Goal: Information Seeking & Learning: Learn about a topic

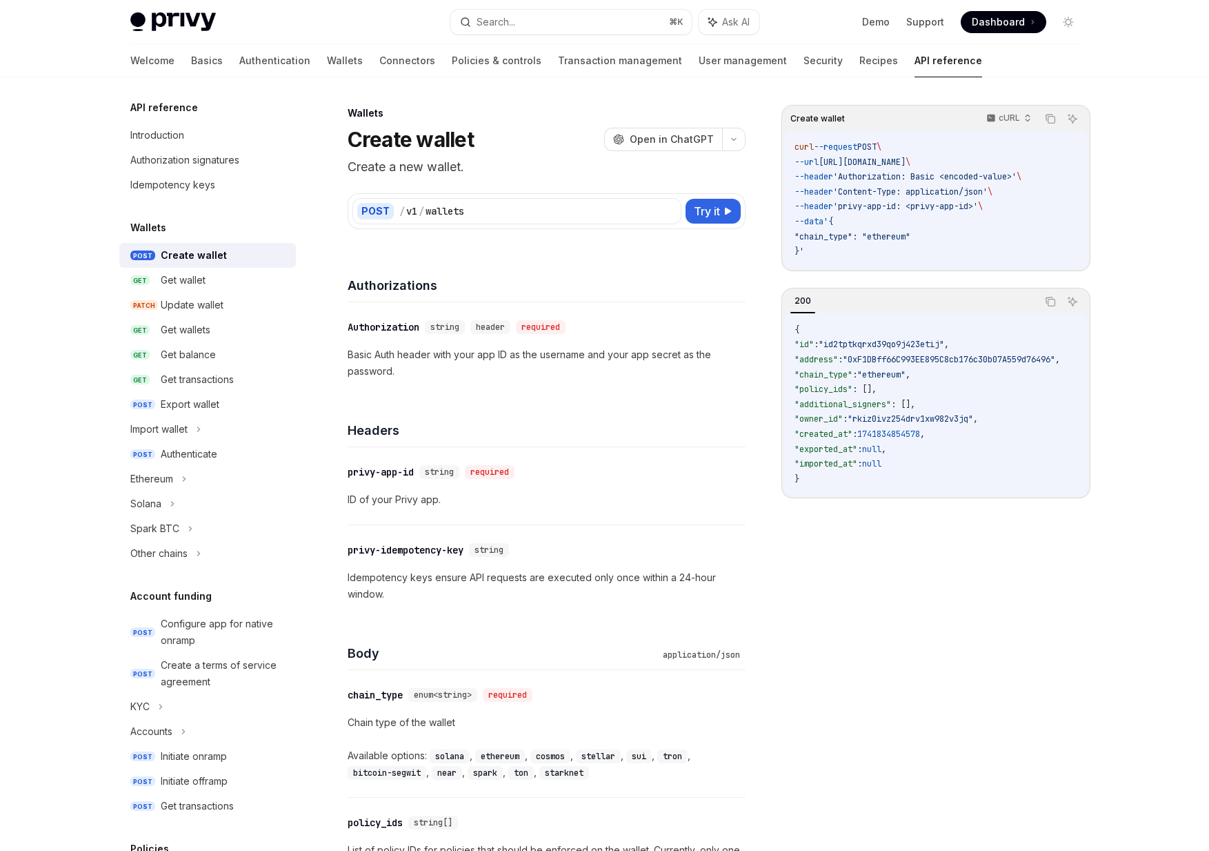
click at [164, 17] on img at bounding box center [173, 21] width 86 height 19
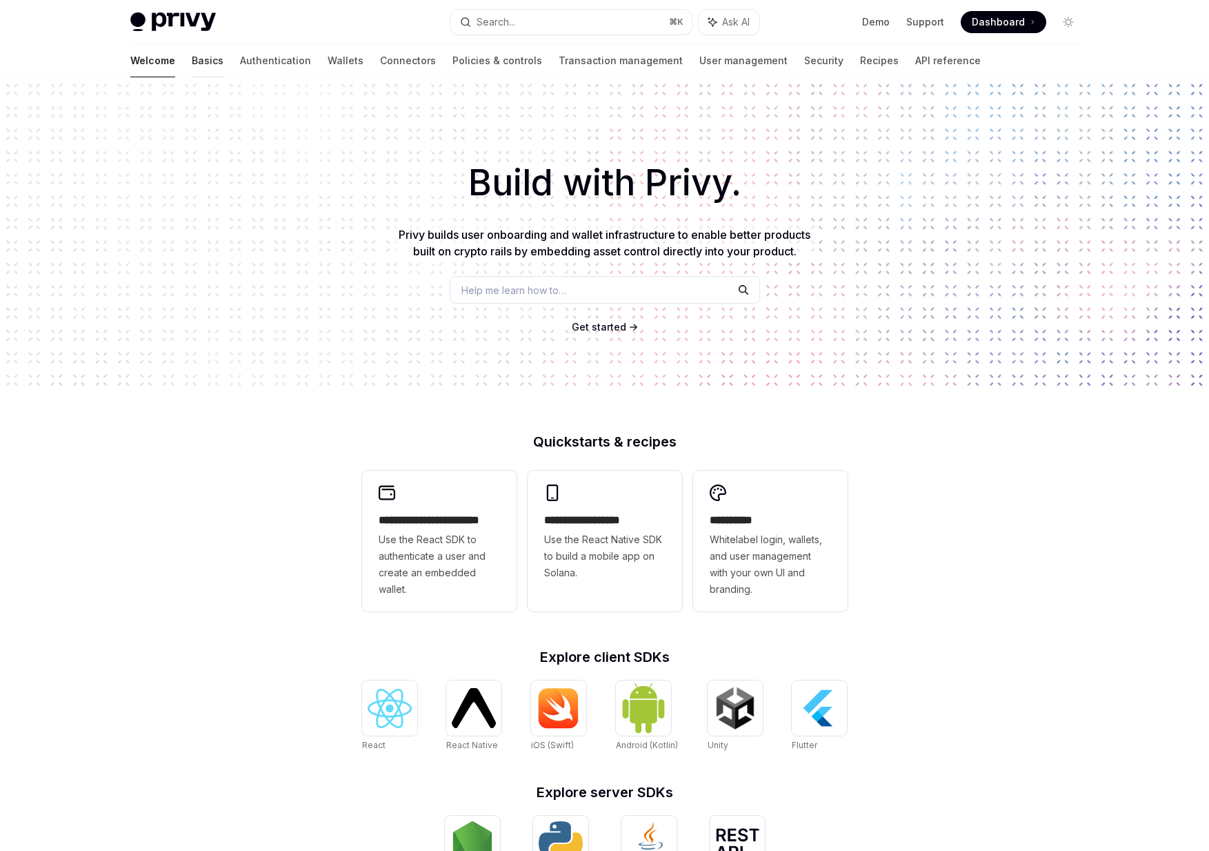
click at [192, 70] on link "Basics" at bounding box center [208, 60] width 32 height 33
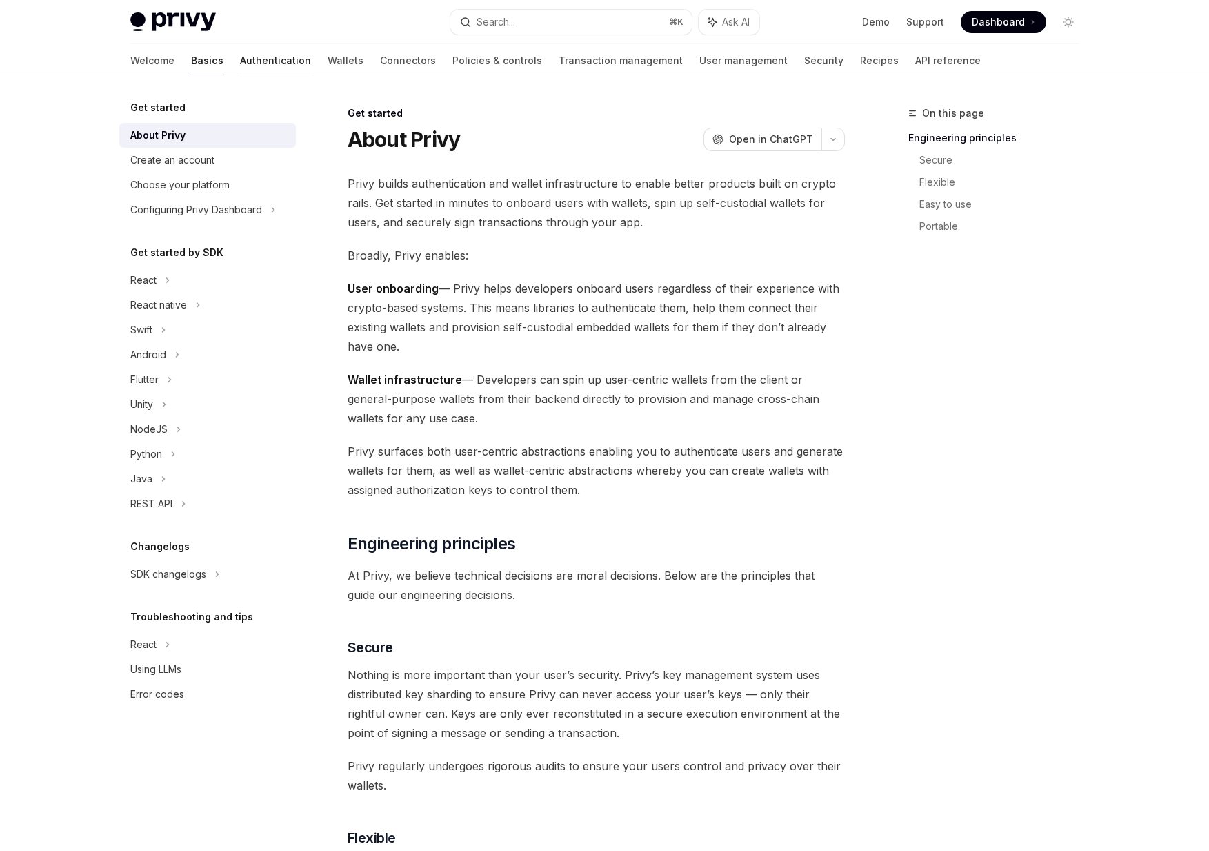
click at [240, 54] on link "Authentication" at bounding box center [275, 60] width 71 height 33
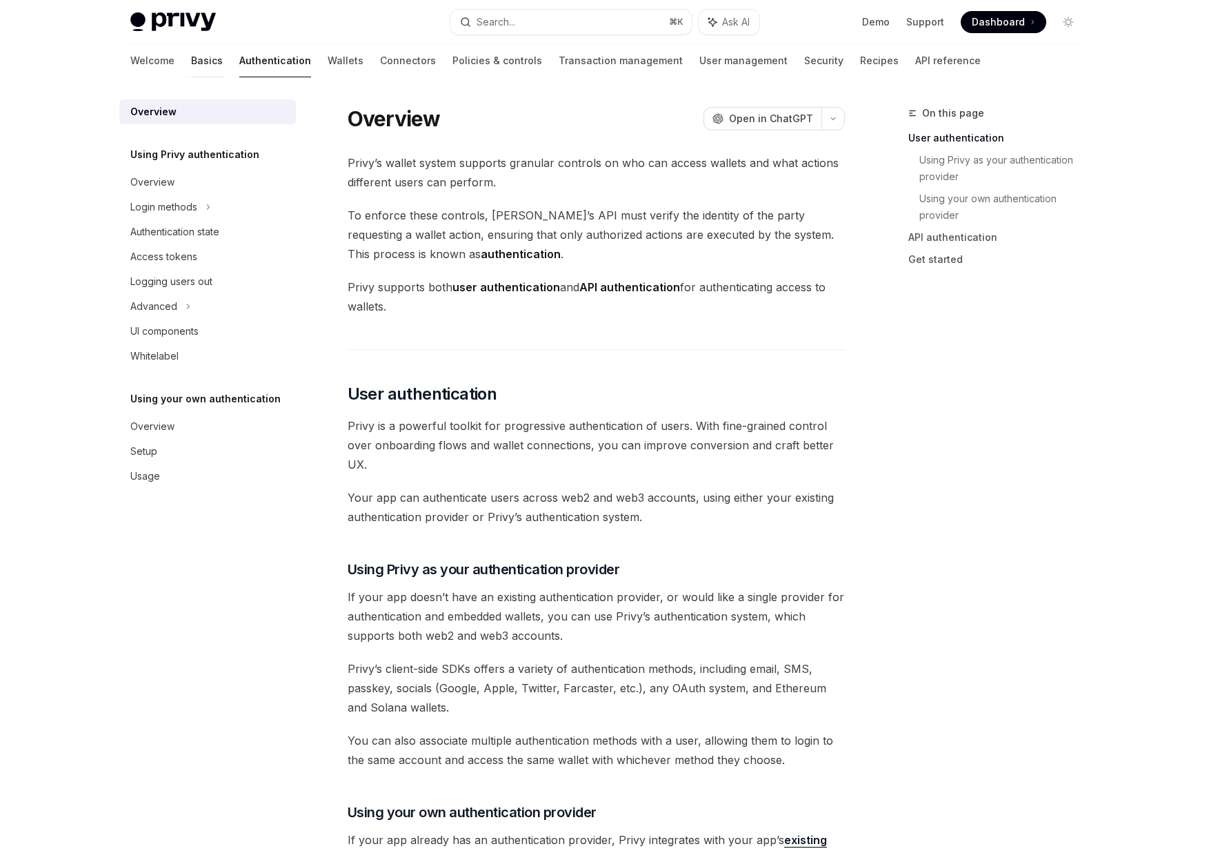
click at [191, 64] on link "Basics" at bounding box center [207, 60] width 32 height 33
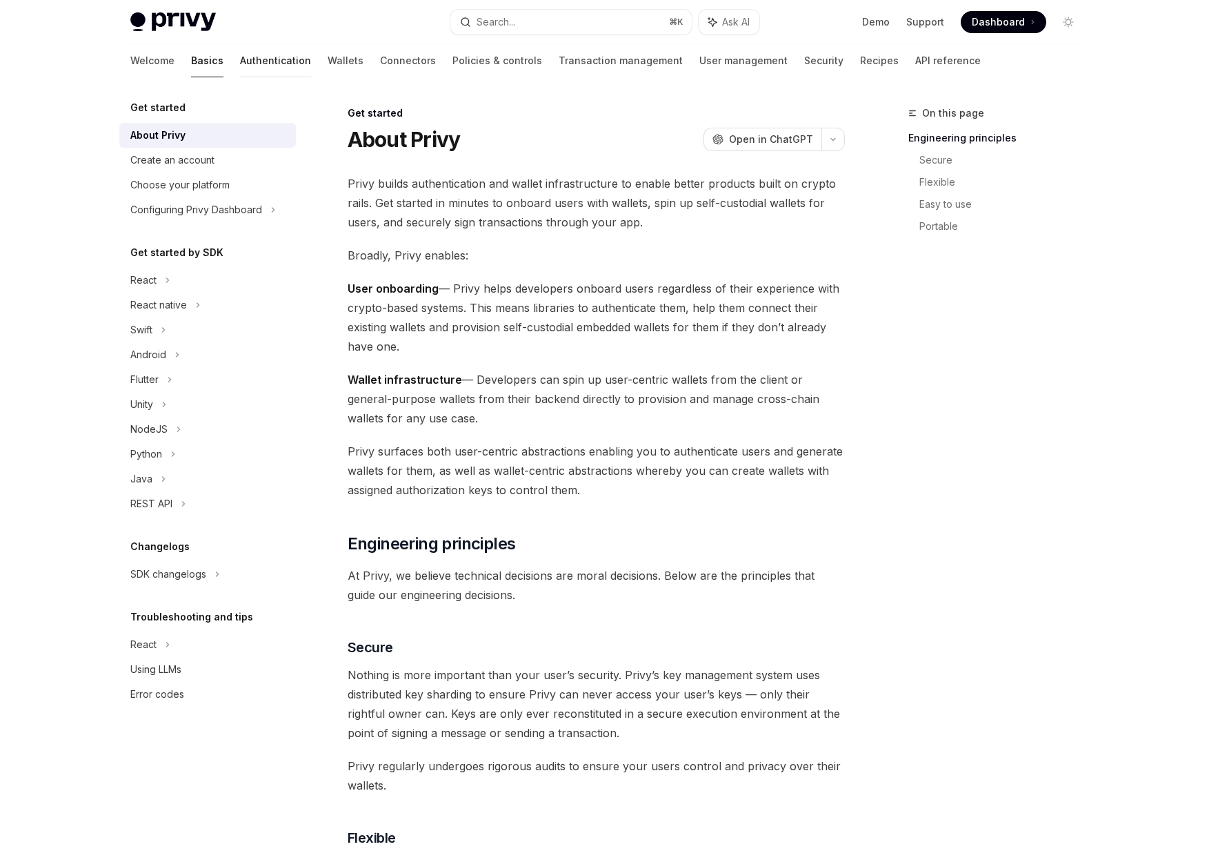
click at [240, 64] on link "Authentication" at bounding box center [275, 60] width 71 height 33
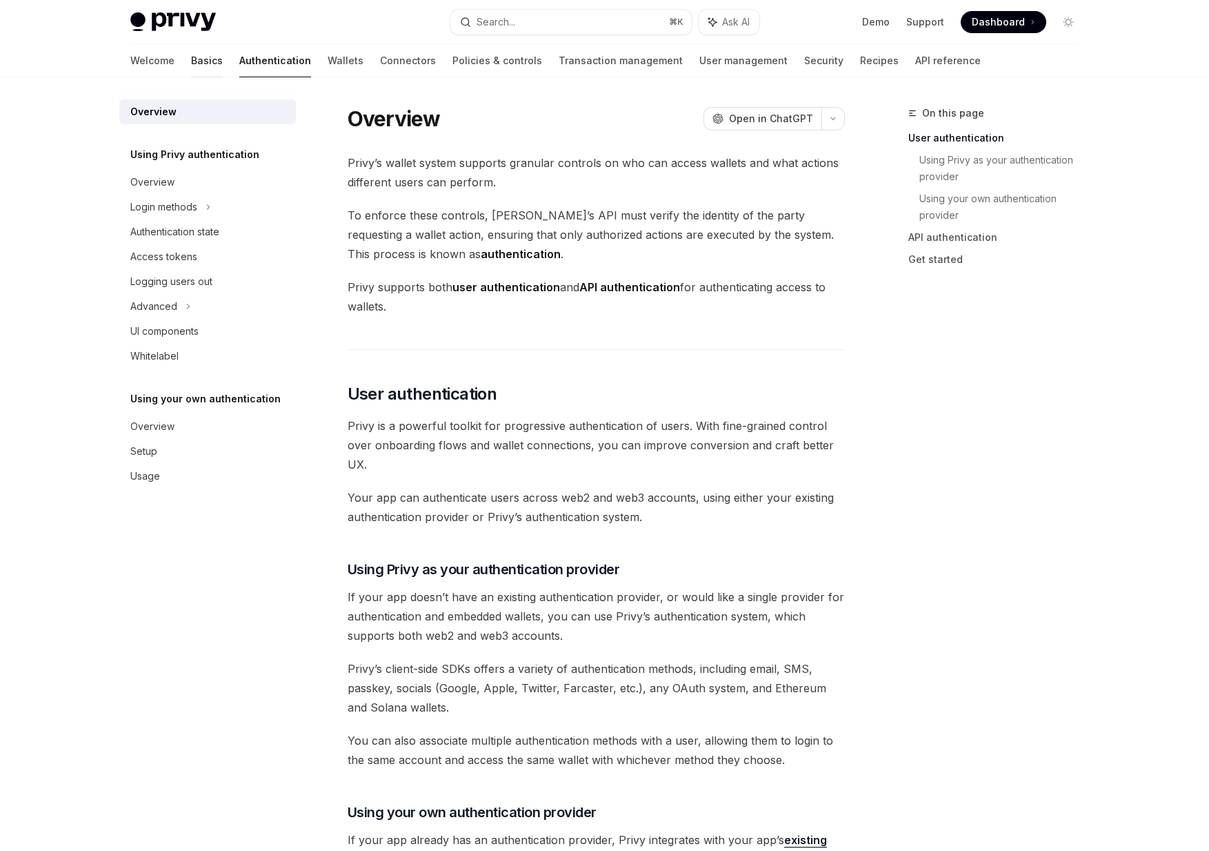
click at [191, 64] on link "Basics" at bounding box center [207, 60] width 32 height 33
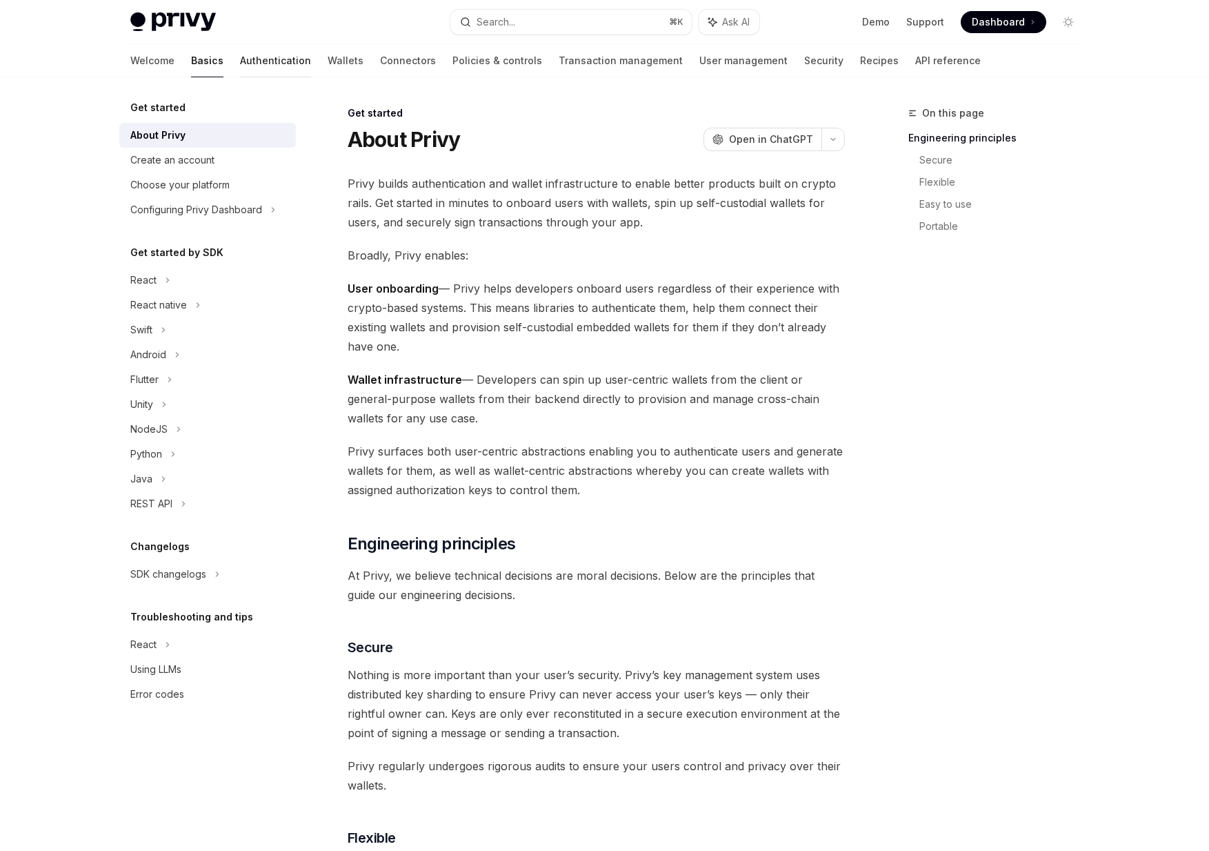
click at [240, 64] on link "Authentication" at bounding box center [275, 60] width 71 height 33
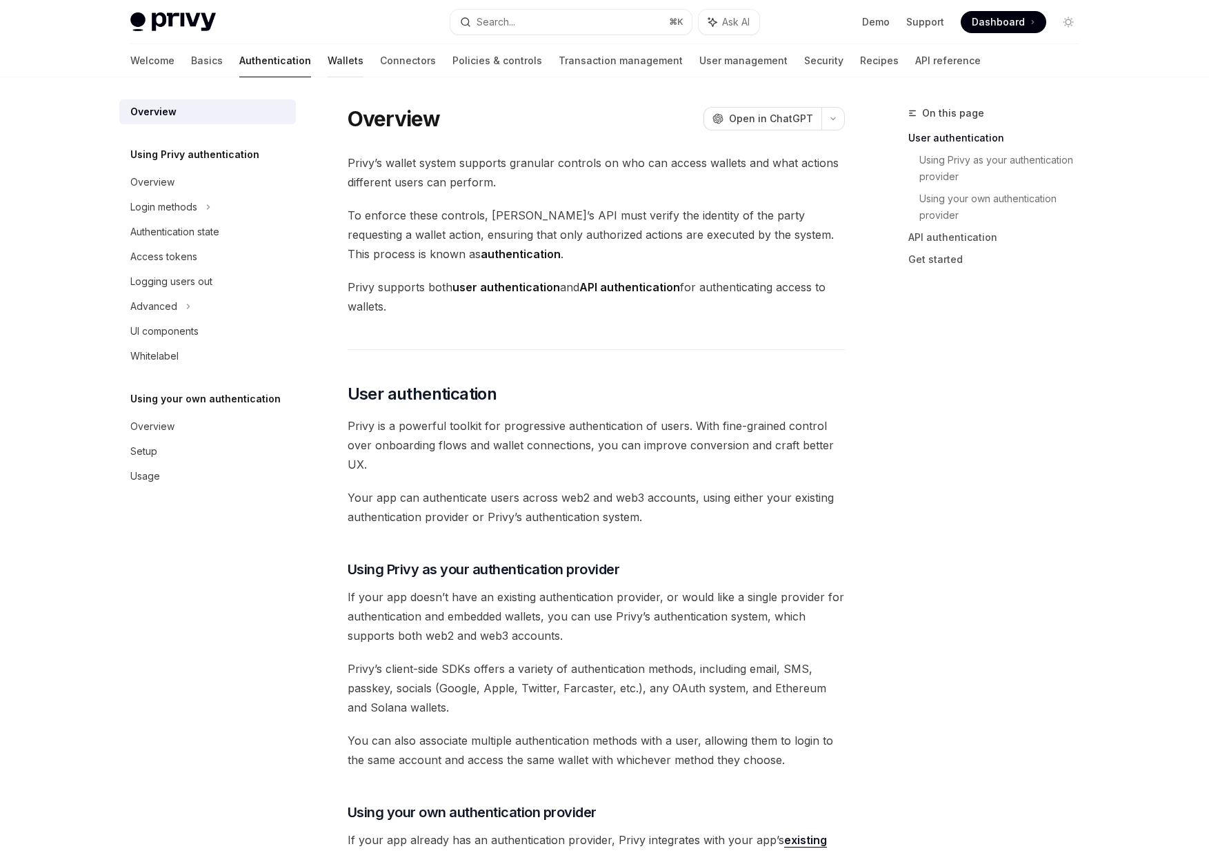
click at [328, 52] on link "Wallets" at bounding box center [346, 60] width 36 height 33
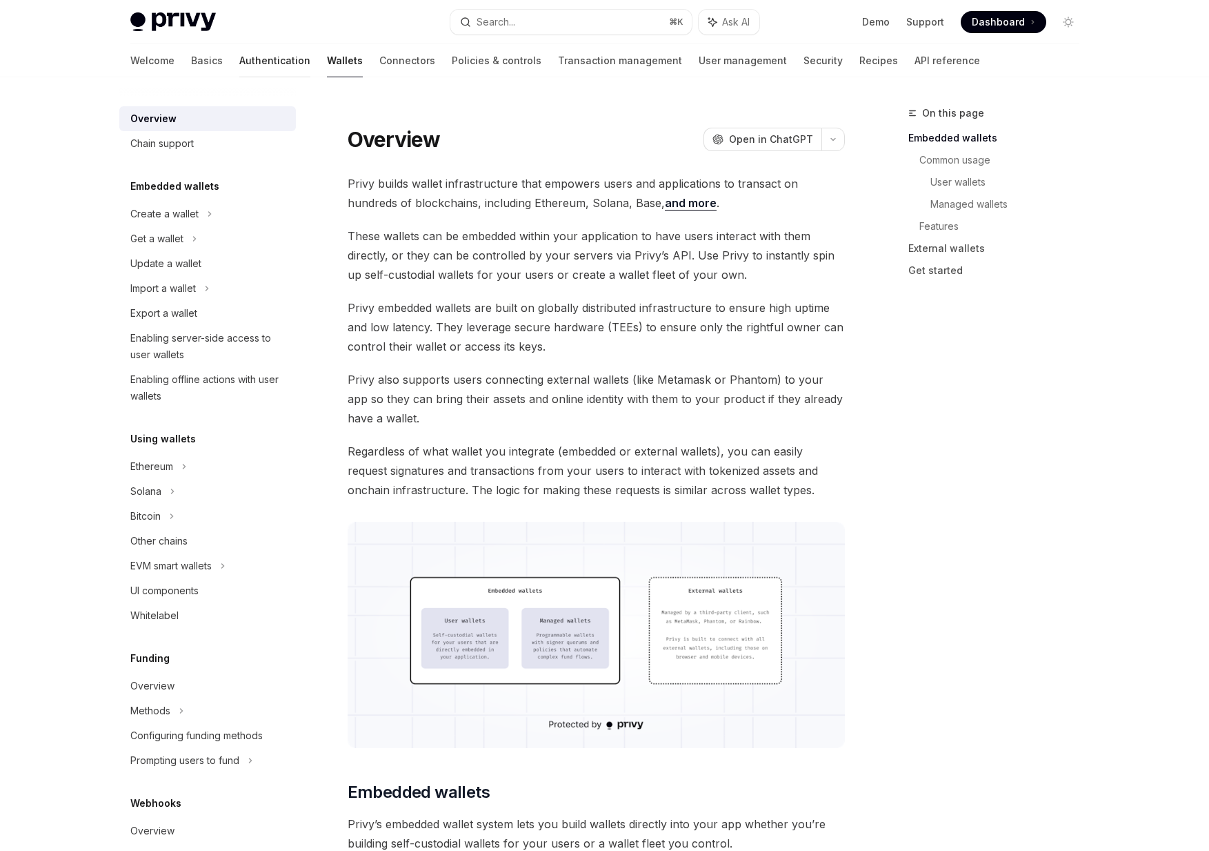
click at [239, 55] on link "Authentication" at bounding box center [274, 60] width 71 height 33
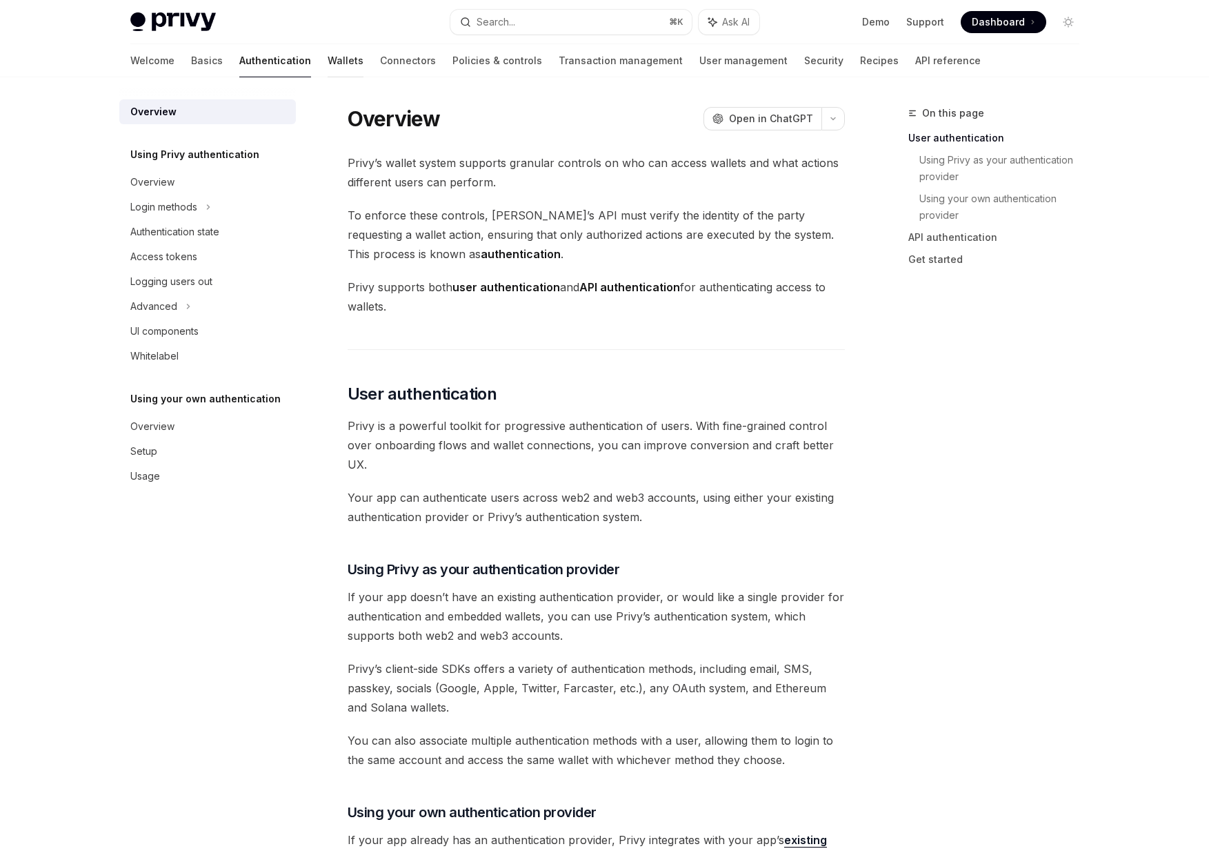
click at [328, 55] on link "Wallets" at bounding box center [346, 60] width 36 height 33
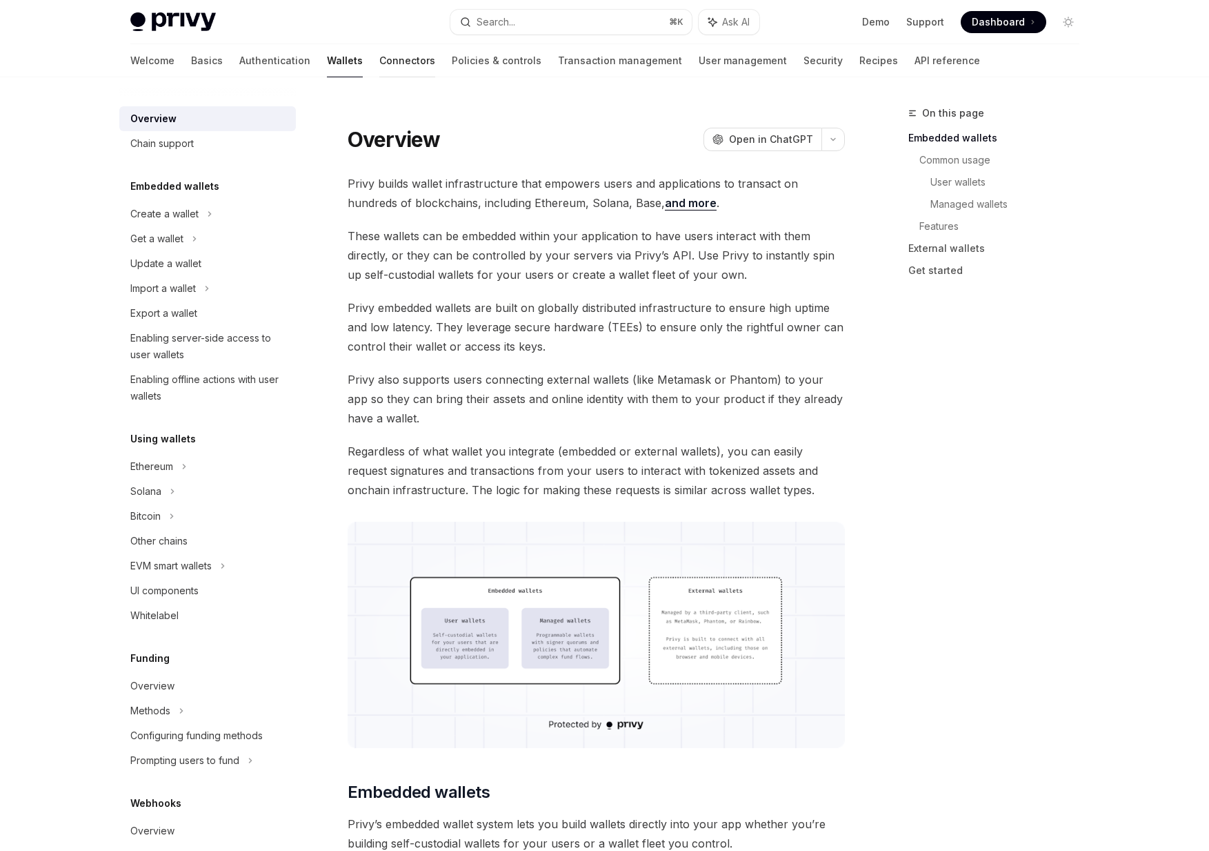
click at [379, 57] on link "Connectors" at bounding box center [407, 60] width 56 height 33
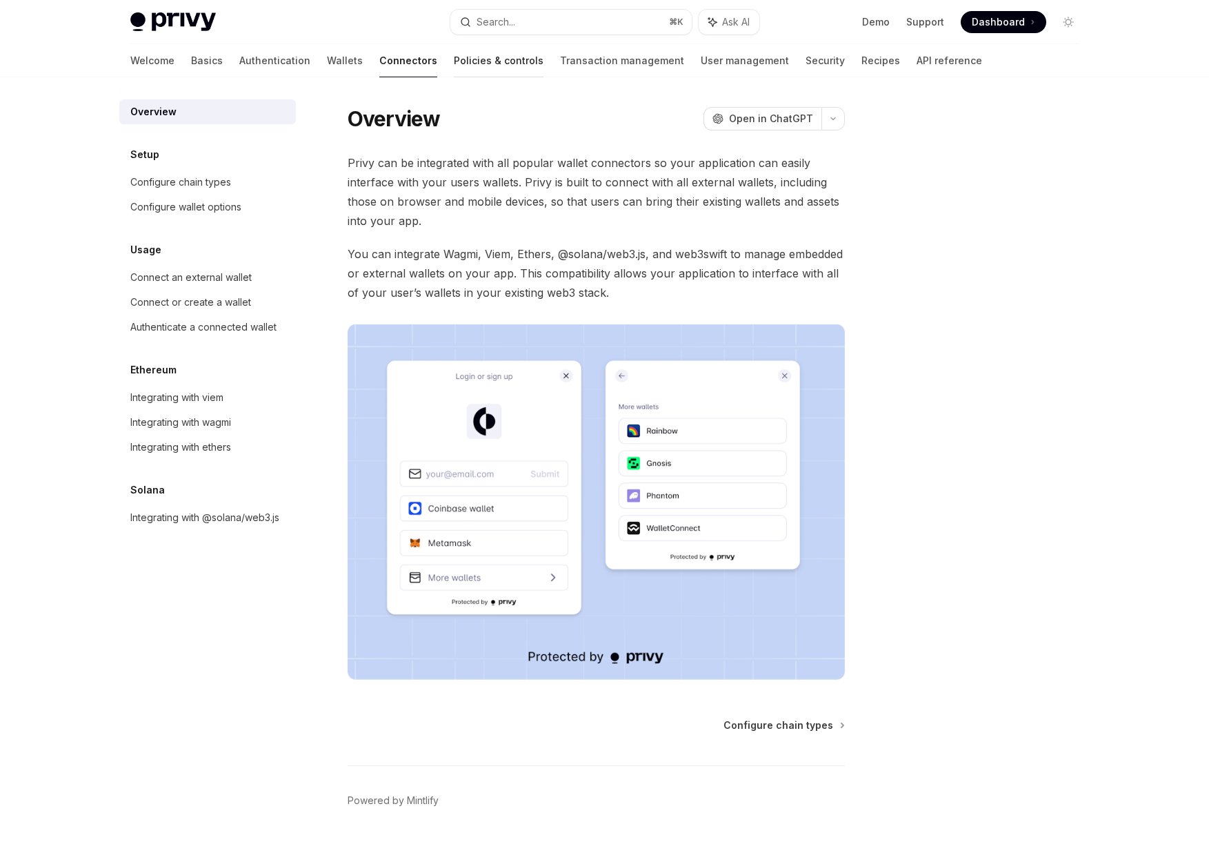
click at [454, 57] on link "Policies & controls" at bounding box center [499, 60] width 90 height 33
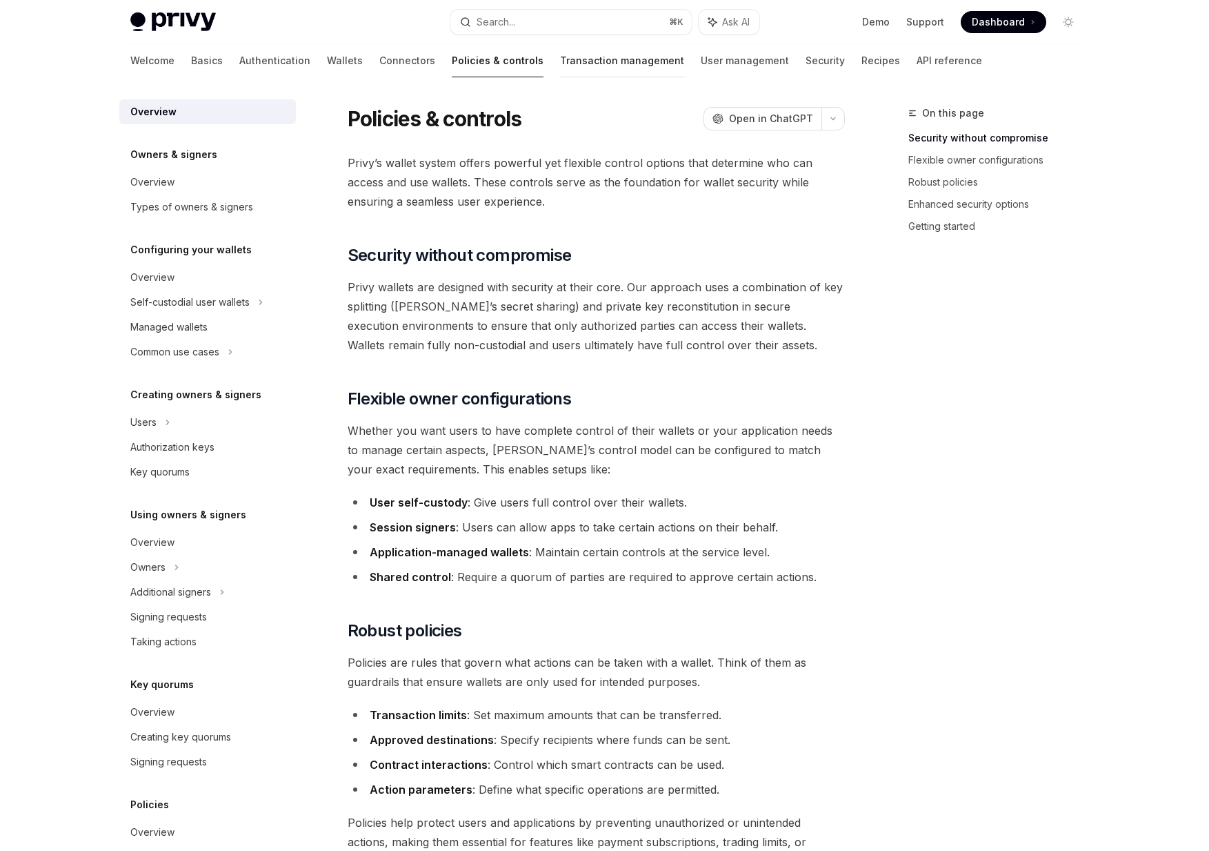
click at [560, 57] on link "Transaction management" at bounding box center [622, 60] width 124 height 33
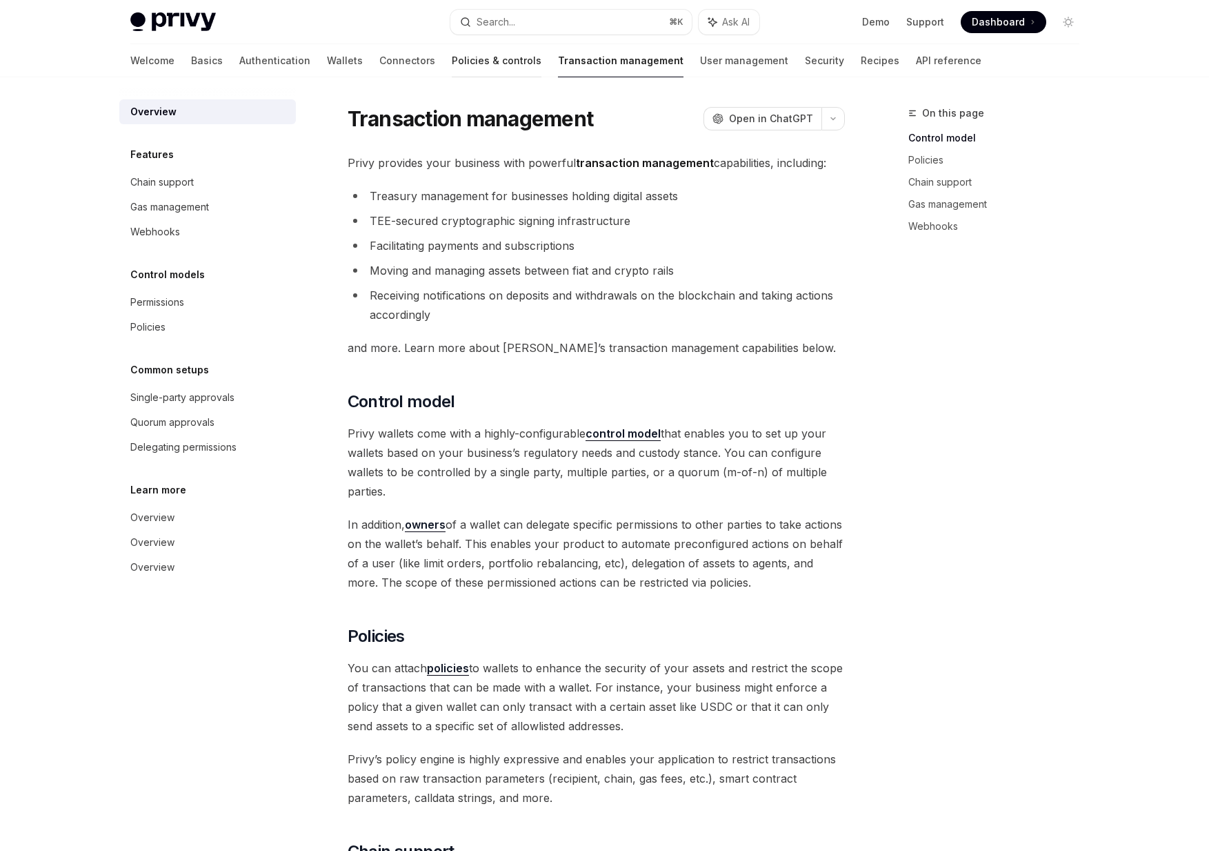
click at [452, 63] on link "Policies & controls" at bounding box center [497, 60] width 90 height 33
type textarea "*"
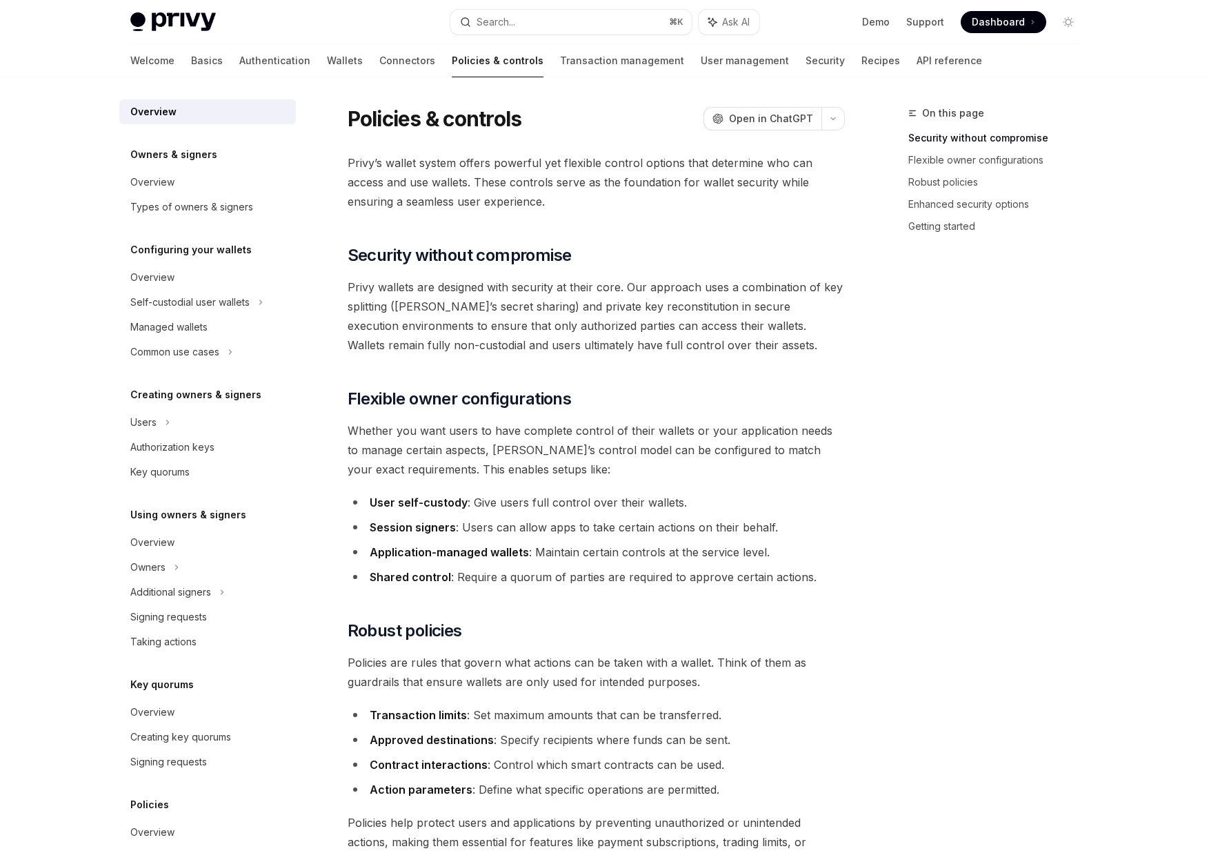
scroll to position [121, 0]
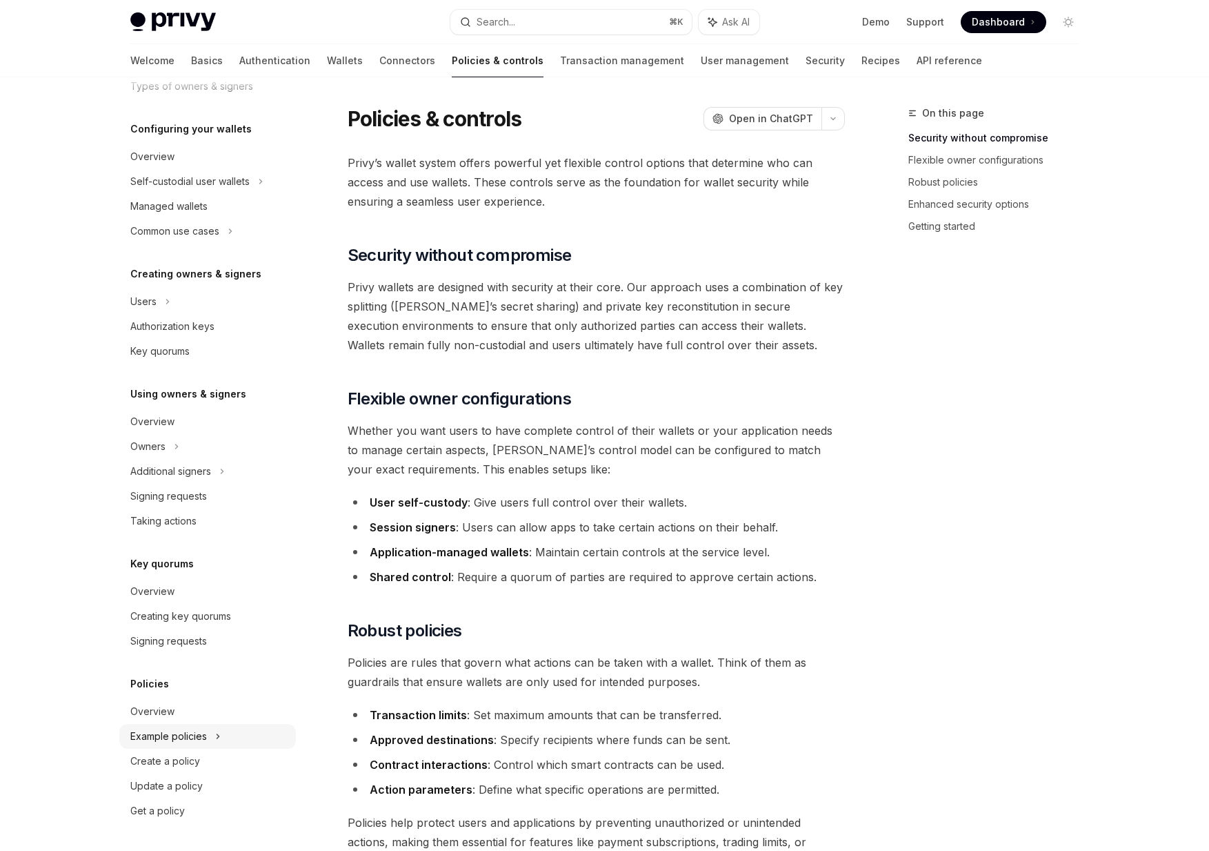
click at [196, 190] on div "Example policies" at bounding box center [189, 181] width 119 height 17
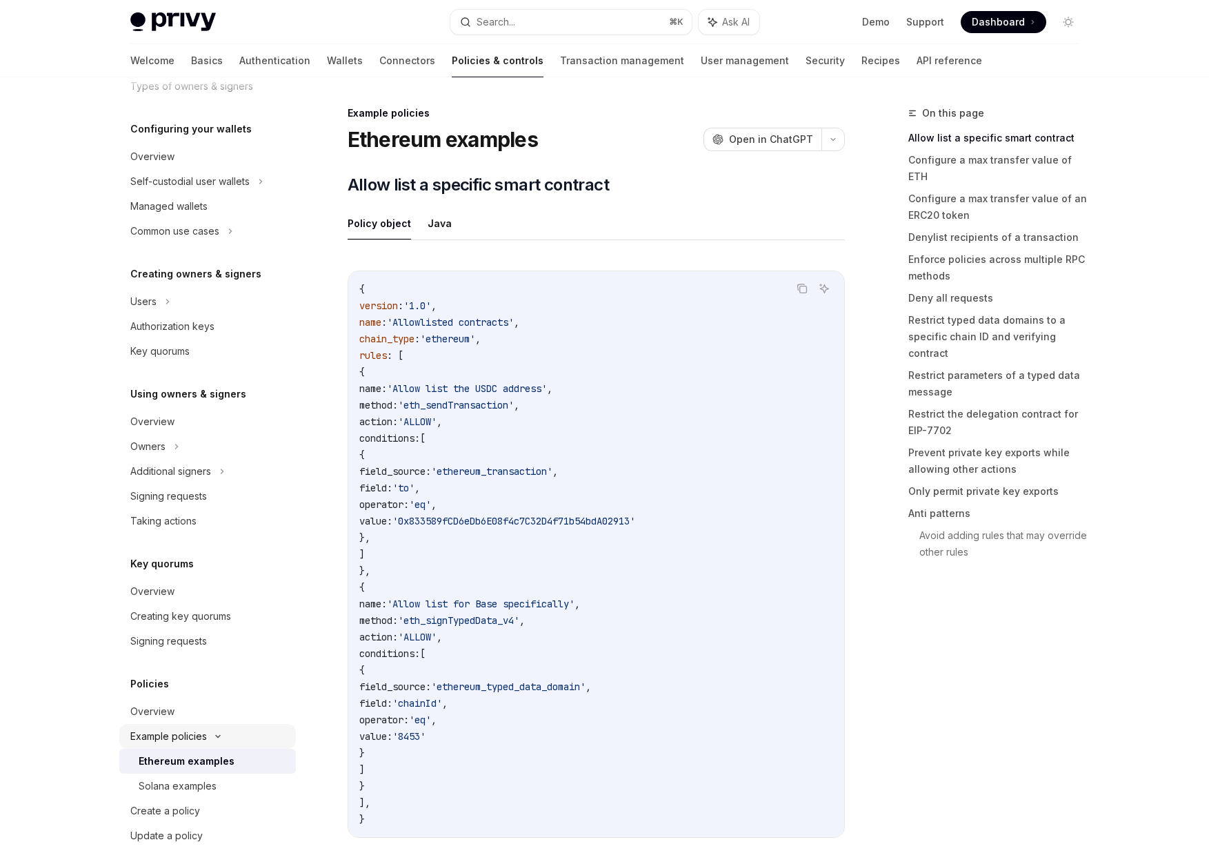
scroll to position [170, 0]
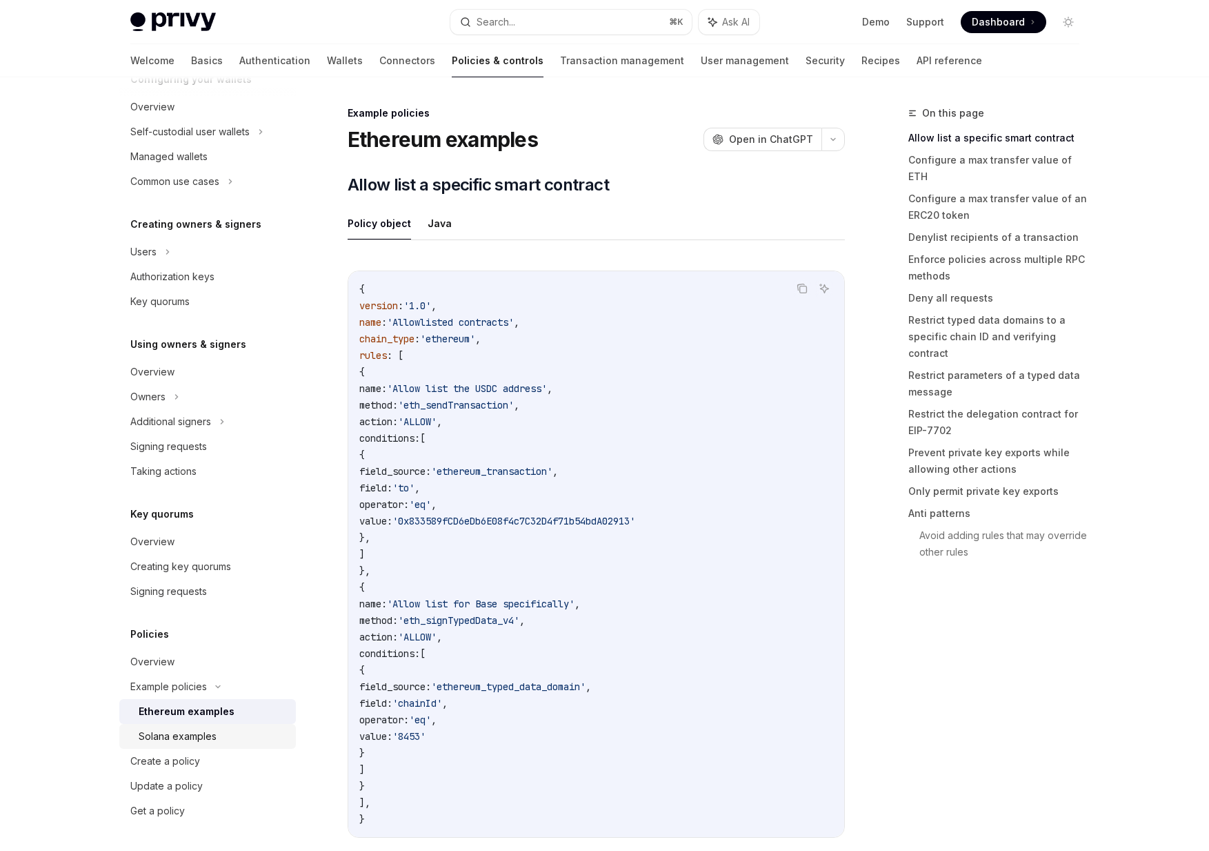
click at [188, 746] on link "Solana examples" at bounding box center [207, 736] width 177 height 25
click at [185, 762] on div "Create a policy" at bounding box center [165, 761] width 70 height 17
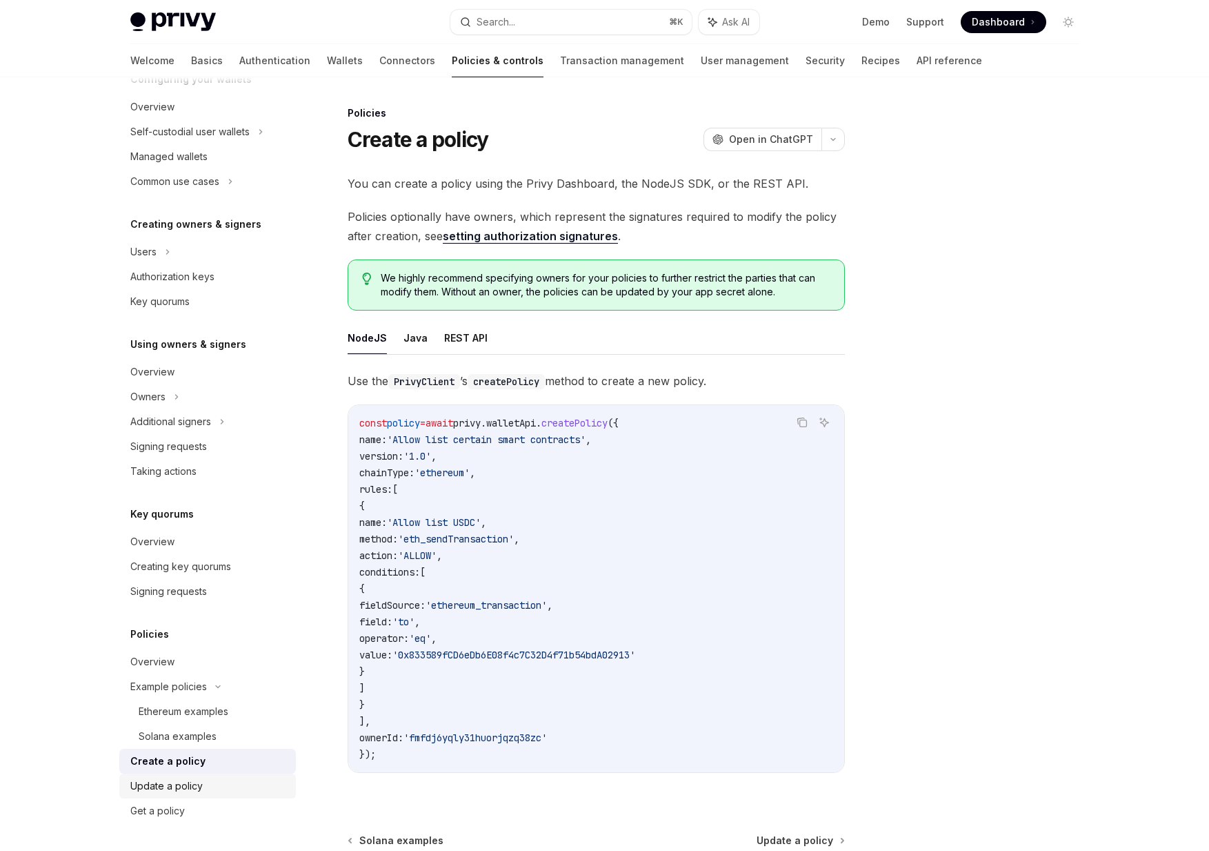
click at [184, 782] on div "Update a policy" at bounding box center [166, 785] width 72 height 17
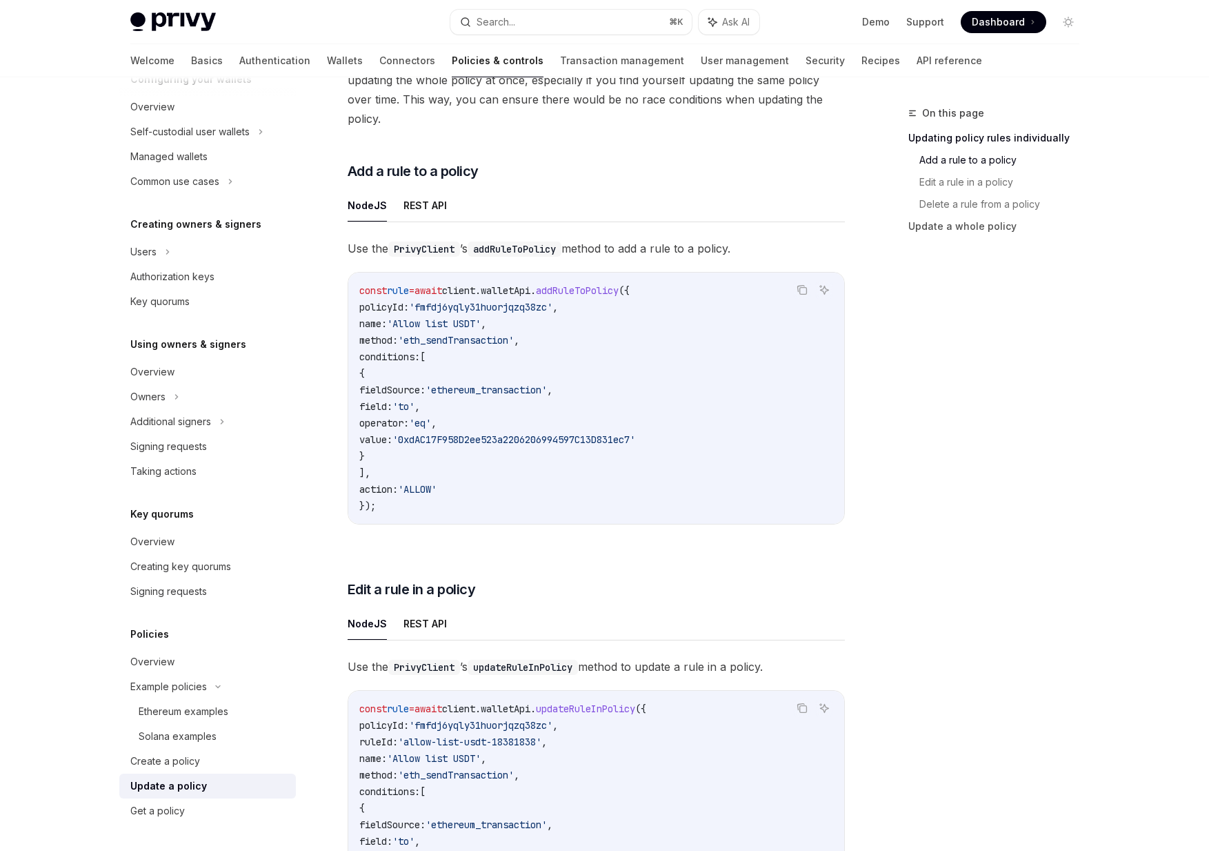
scroll to position [485, 0]
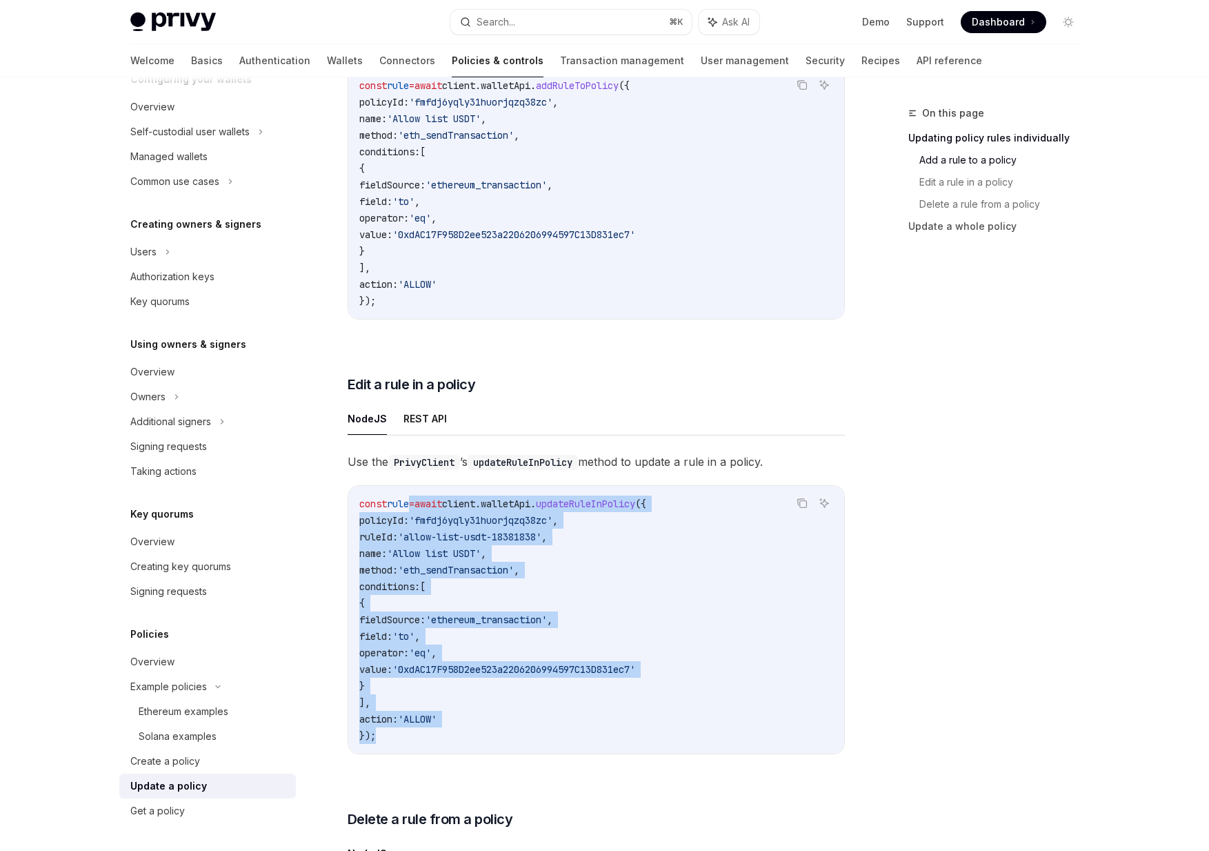
drag, startPoint x: 519, startPoint y: 706, endPoint x: 416, endPoint y: 477, distance: 251.7
click at [416, 495] on code "const rule = await client . walletApi . updateRuleInPolicy ({ policyId: 'fmfdj6…" at bounding box center [596, 619] width 474 height 248
click at [430, 531] on span "'allow-list-usdt-18381838'" at bounding box center [469, 537] width 143 height 12
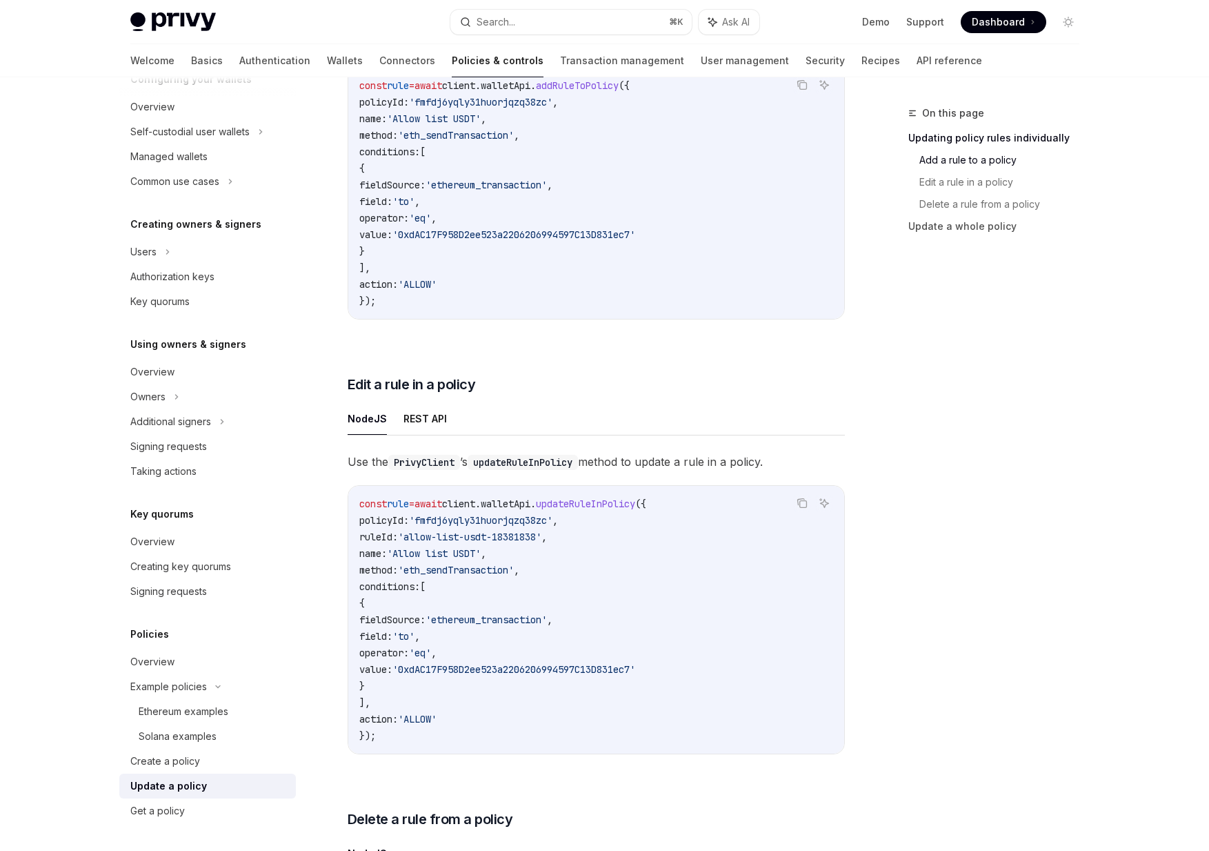
click at [415, 656] on code "const rule = await client . walletApi . updateRuleInPolicy ({ policyId: 'fmfdj6…" at bounding box center [596, 619] width 474 height 248
drag, startPoint x: 415, startPoint y: 675, endPoint x: 352, endPoint y: 495, distance: 190.7
click at [352, 495] on div "const rule = await client . walletApi . updateRuleInPolicy ({ policyId: 'fmfdj6…" at bounding box center [596, 620] width 496 height 268
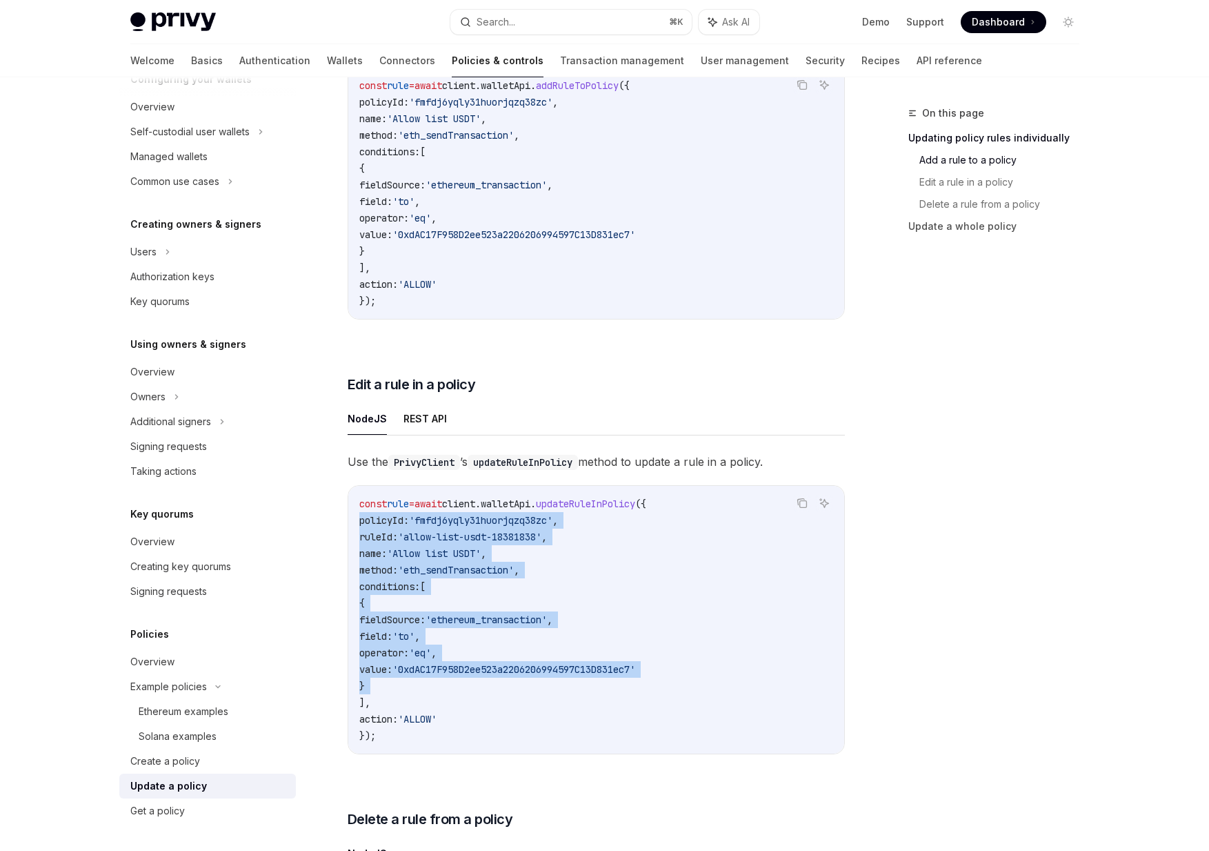
drag, startPoint x: 352, startPoint y: 495, endPoint x: 409, endPoint y: 662, distance: 176.5
click at [409, 662] on div "const rule = await client . walletApi . updateRuleInPolicy ({ policyId: 'fmfdj6…" at bounding box center [596, 620] width 496 height 268
click at [409, 662] on code "const rule = await client . walletApi . updateRuleInPolicy ({ policyId: 'fmfdj6…" at bounding box center [596, 619] width 474 height 248
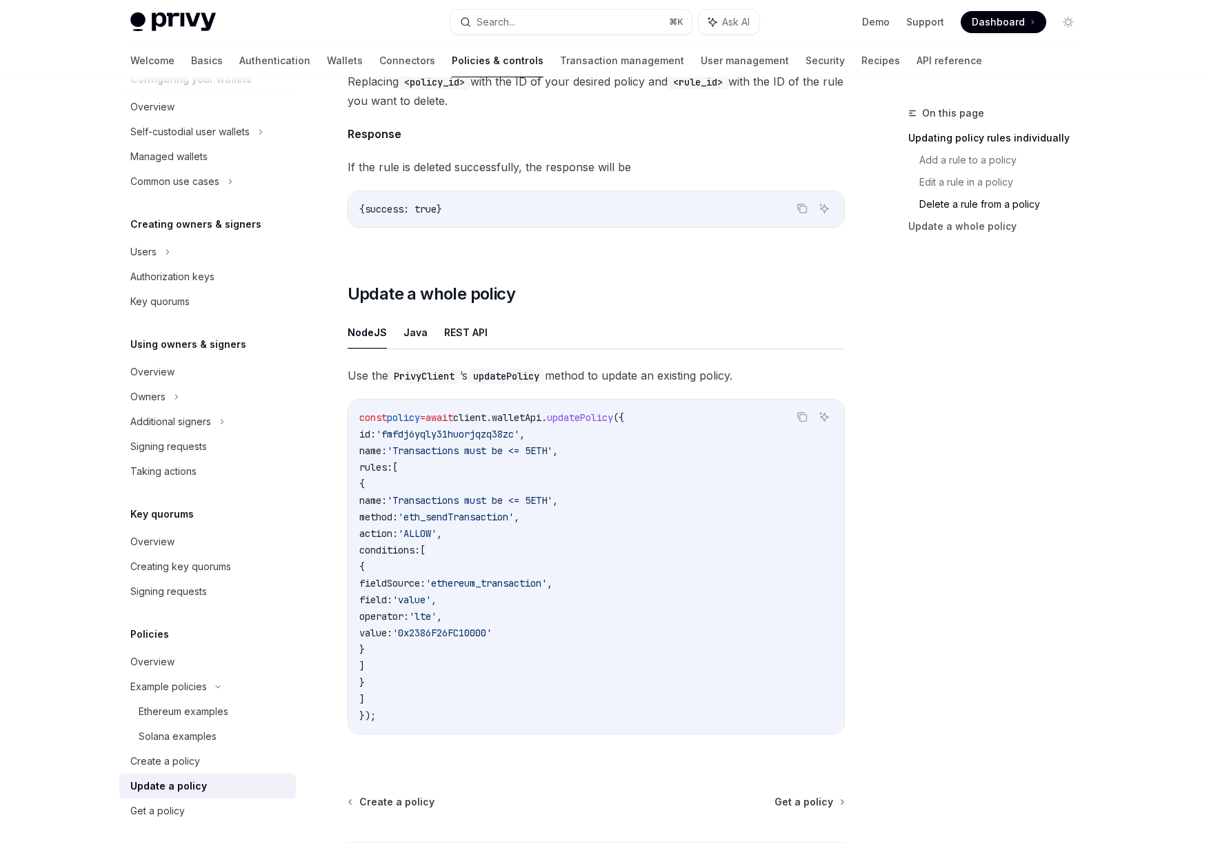
scroll to position [1632, 0]
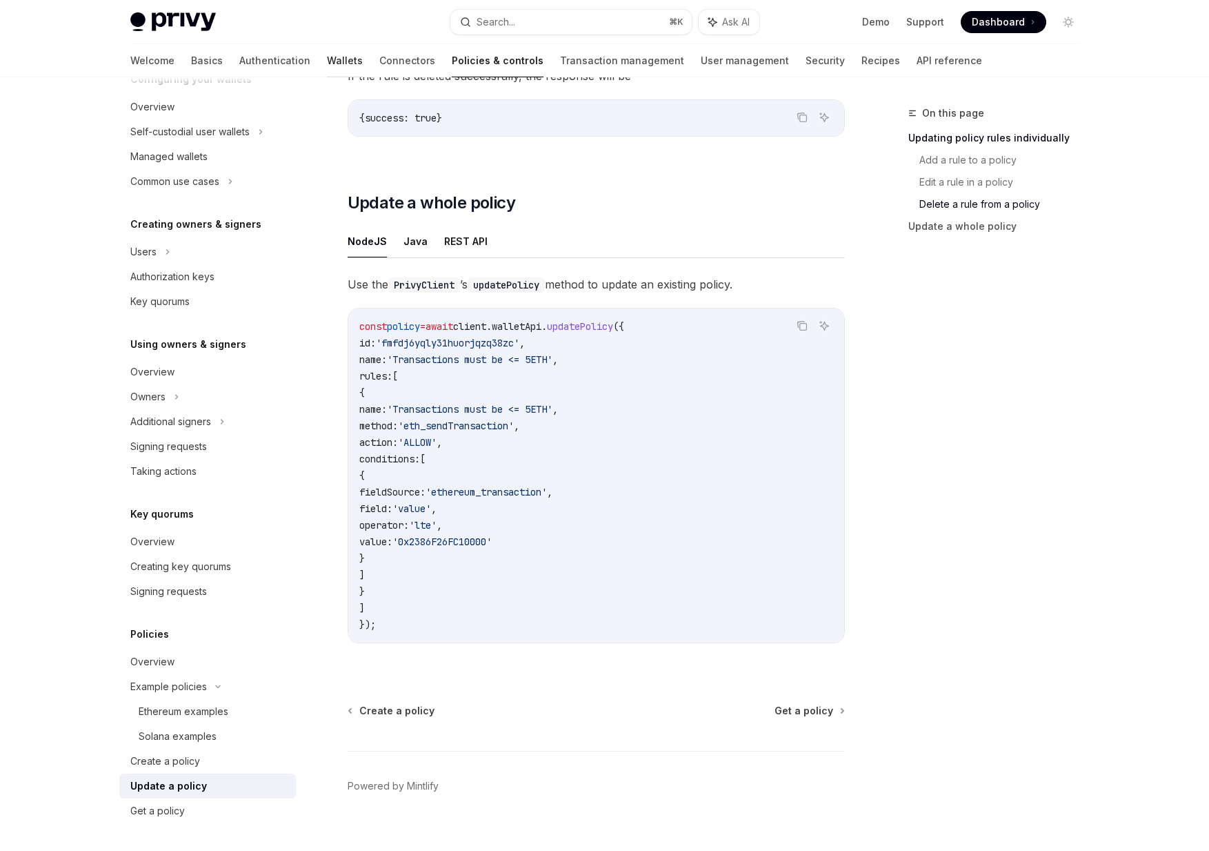
click at [327, 48] on link "Wallets" at bounding box center [345, 60] width 36 height 33
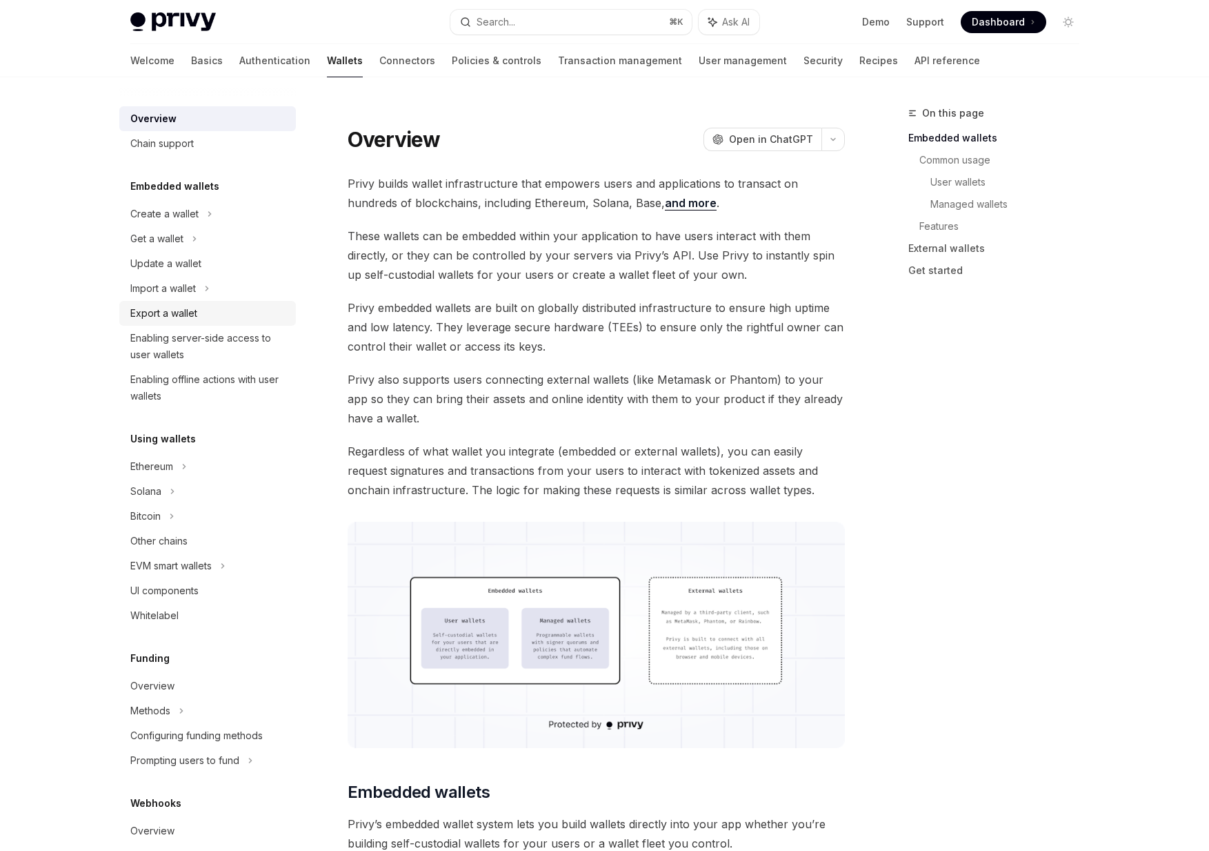
click at [156, 314] on div "Export a wallet" at bounding box center [163, 313] width 67 height 17
type textarea "*"
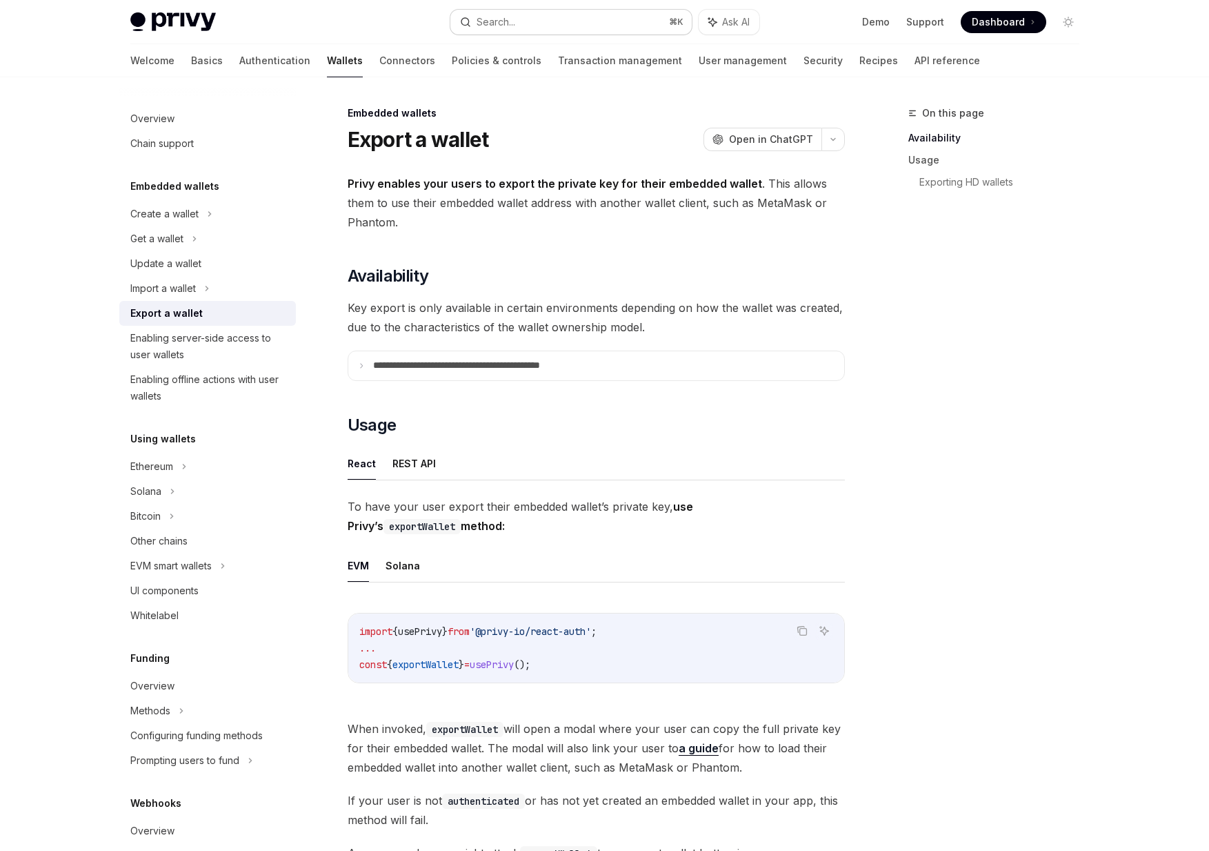
click at [513, 15] on div "Search..." at bounding box center [496, 22] width 39 height 17
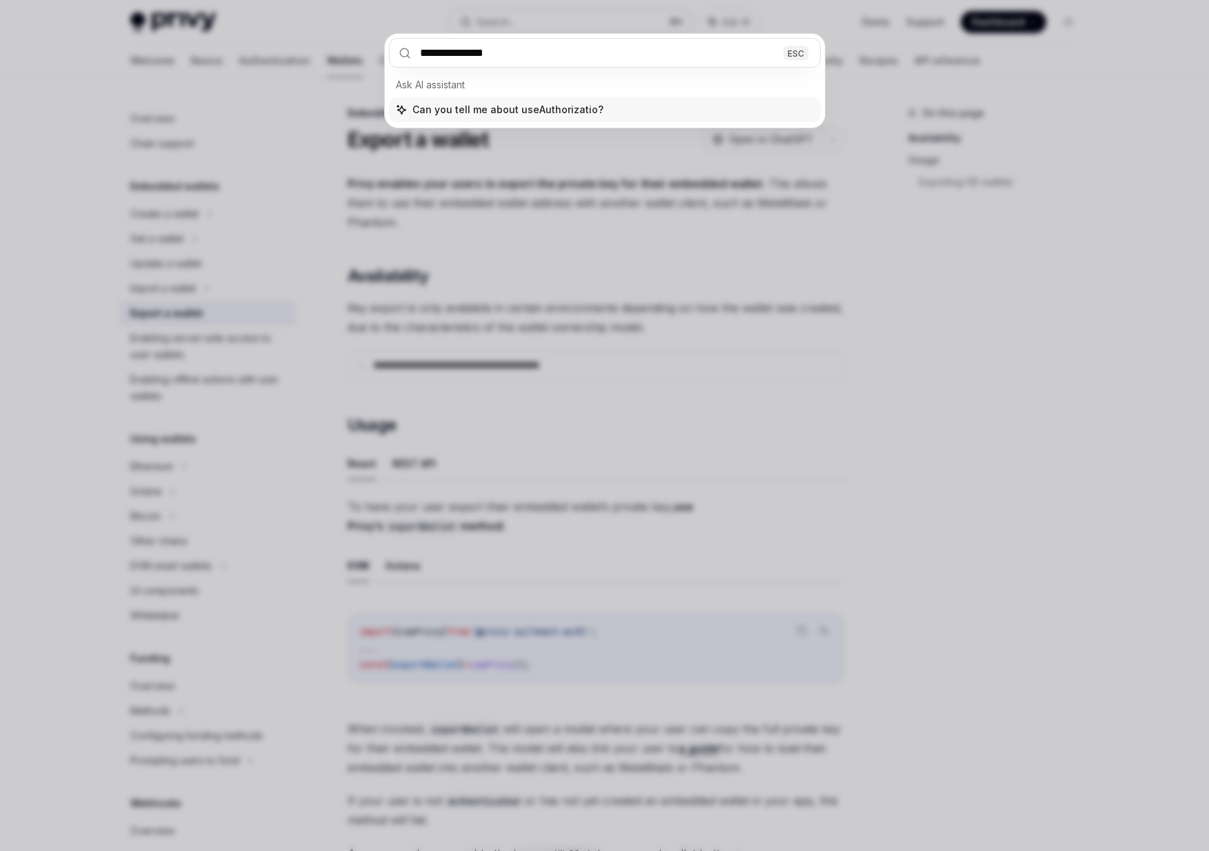
type input "**********"
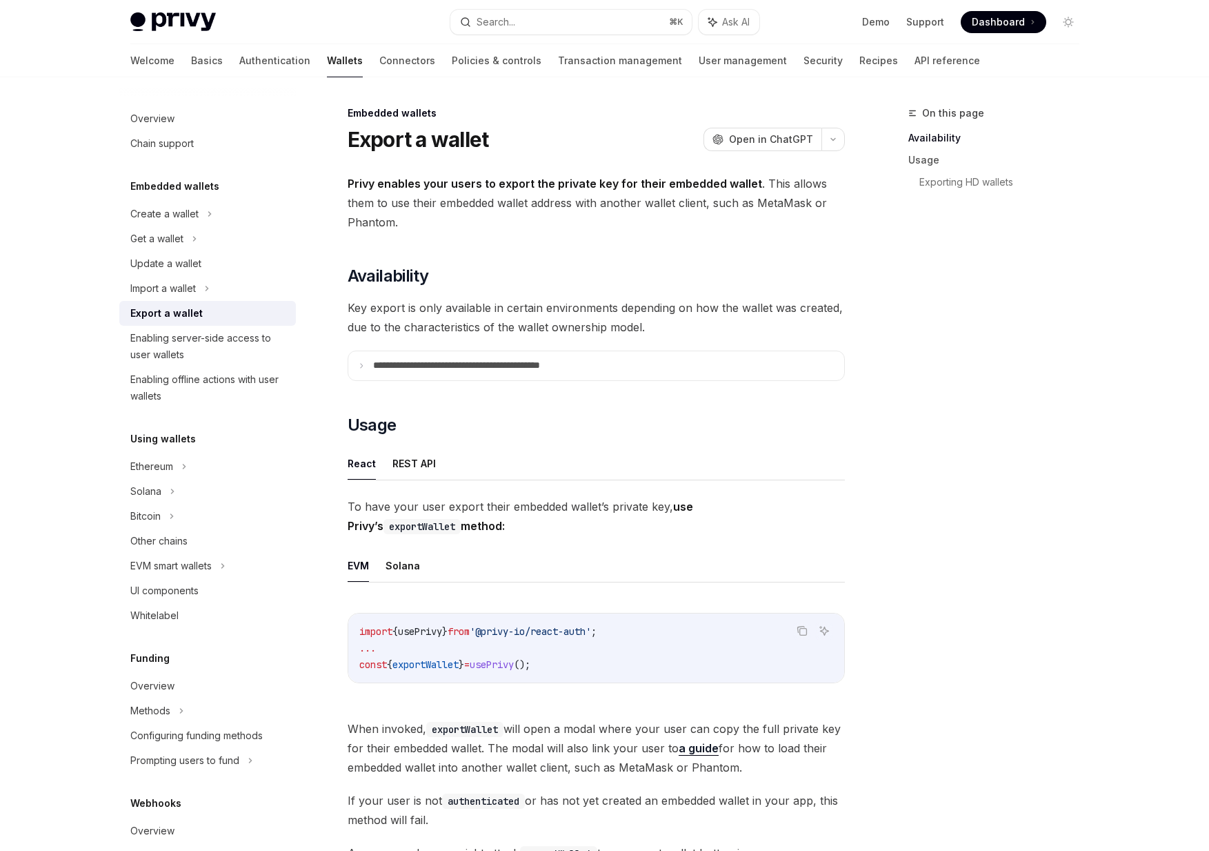
type textarea "*"
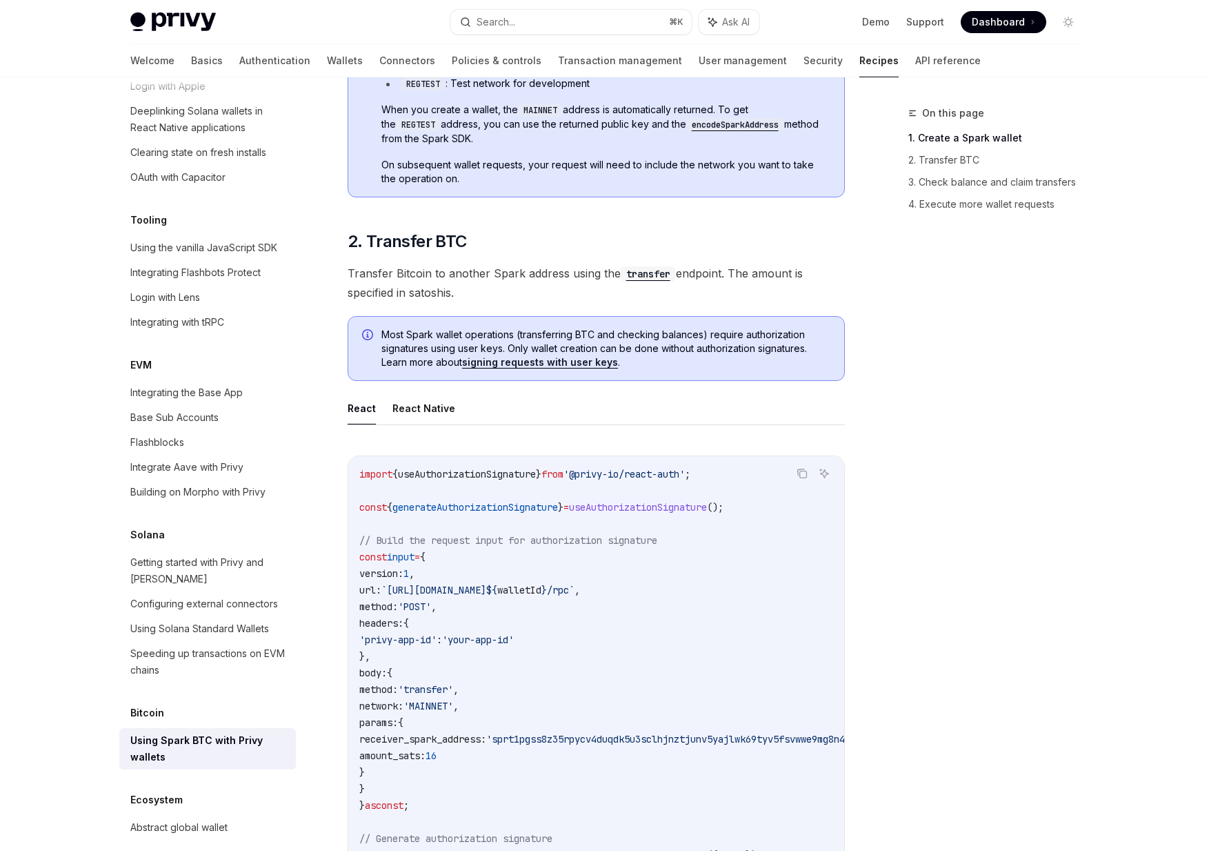
scroll to position [664, 0]
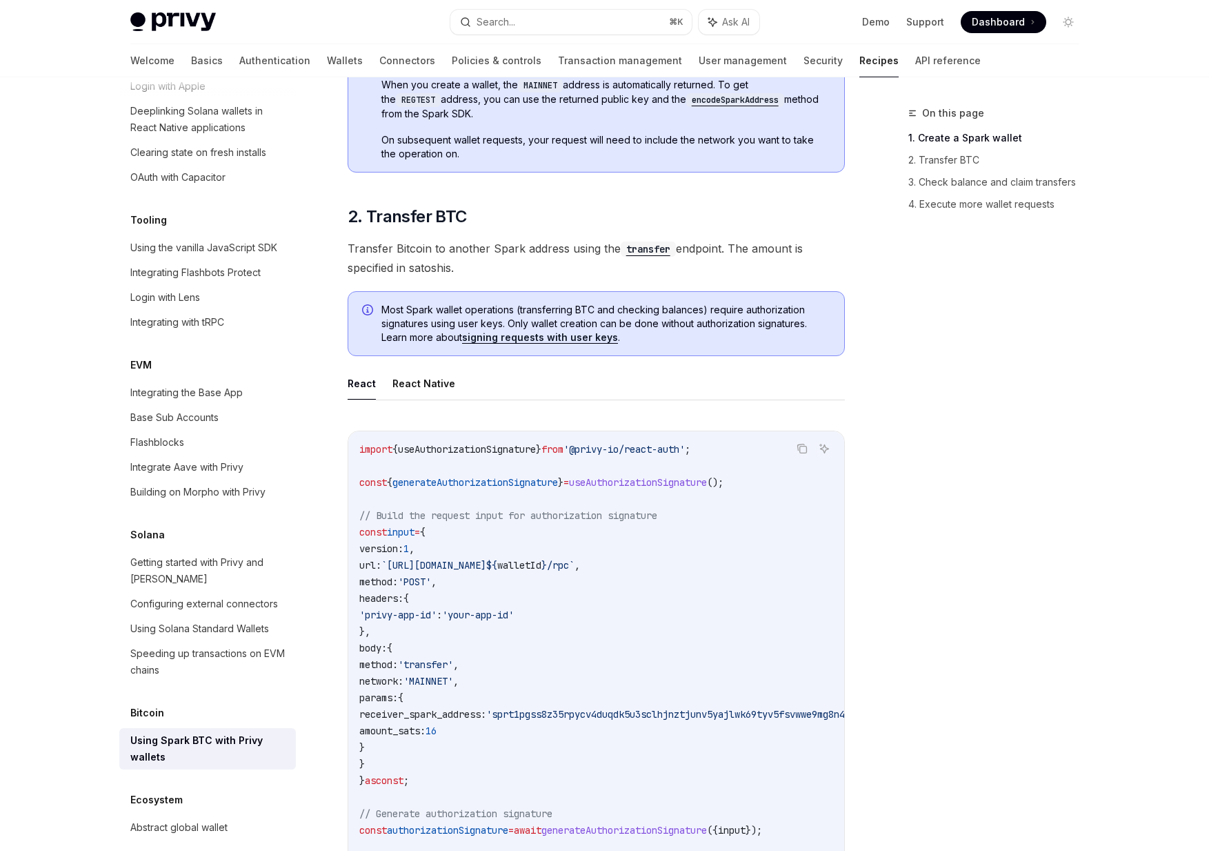
click at [478, 446] on span "useAuthorizationSignature" at bounding box center [467, 449] width 138 height 12
click at [508, 484] on span "generateAuthorizationSignature" at bounding box center [476, 482] width 166 height 12
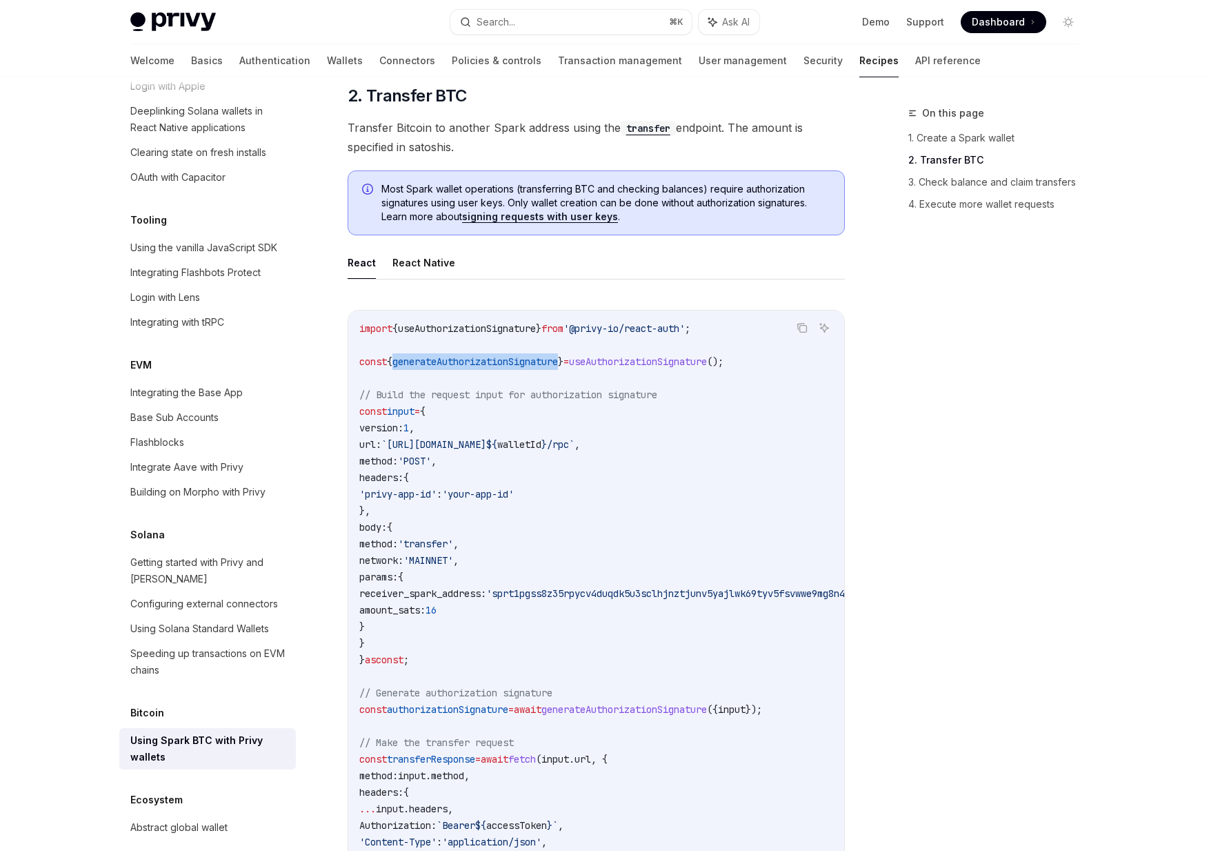
scroll to position [810, 0]
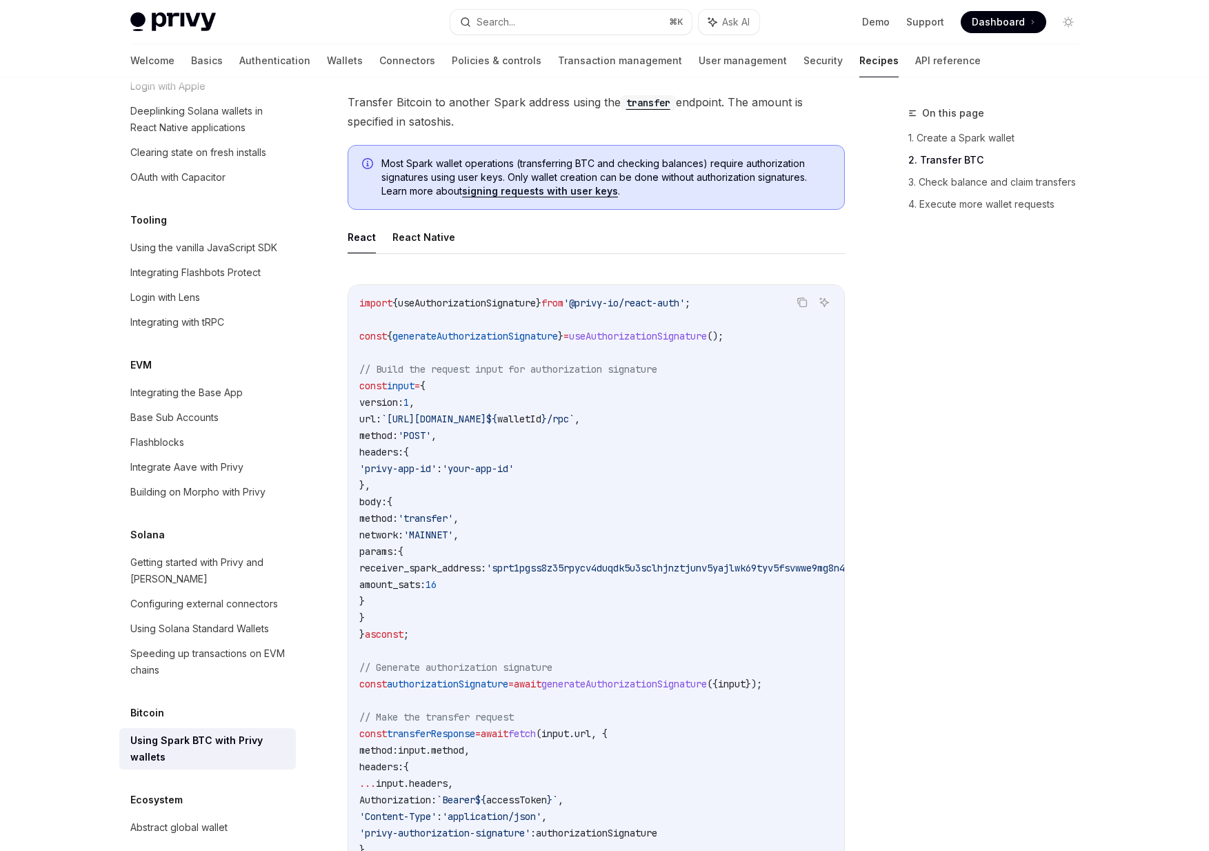
drag, startPoint x: 573, startPoint y: 488, endPoint x: 437, endPoint y: 357, distance: 188.3
click at [437, 357] on code "import { useAuthorizationSignature } from '@privy-io/react-auth' ; const { gene…" at bounding box center [632, 609] width 546 height 629
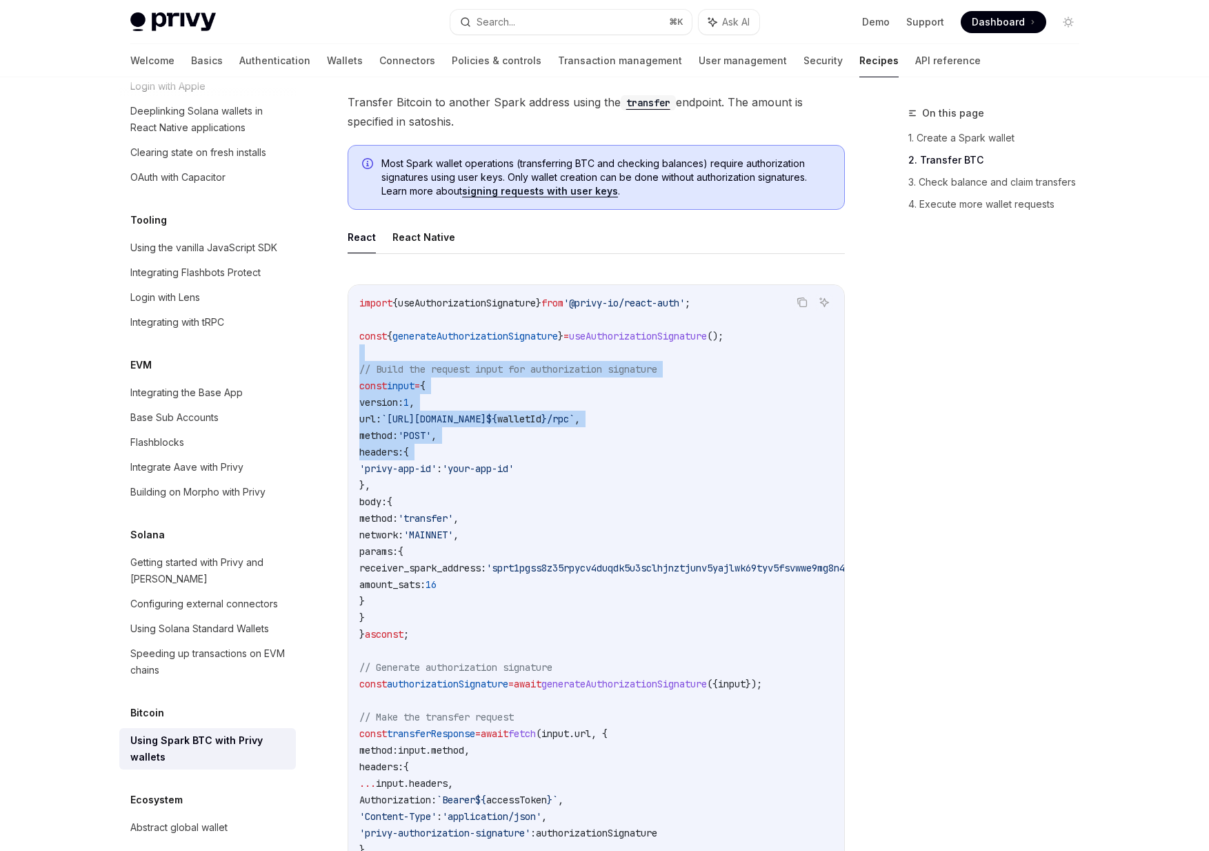
drag, startPoint x: 437, startPoint y: 357, endPoint x: 477, endPoint y: 456, distance: 107.1
click at [477, 456] on code "import { useAuthorizationSignature } from '@privy-io/react-auth' ; const { gene…" at bounding box center [632, 609] width 546 height 629
click at [477, 457] on code "import { useAuthorizationSignature } from '@privy-io/react-auth' ; const { gene…" at bounding box center [632, 609] width 546 height 629
drag, startPoint x: 477, startPoint y: 457, endPoint x: 426, endPoint y: 384, distance: 89.7
click at [426, 384] on code "import { useAuthorizationSignature } from '@privy-io/react-auth' ; const { gene…" at bounding box center [632, 609] width 546 height 629
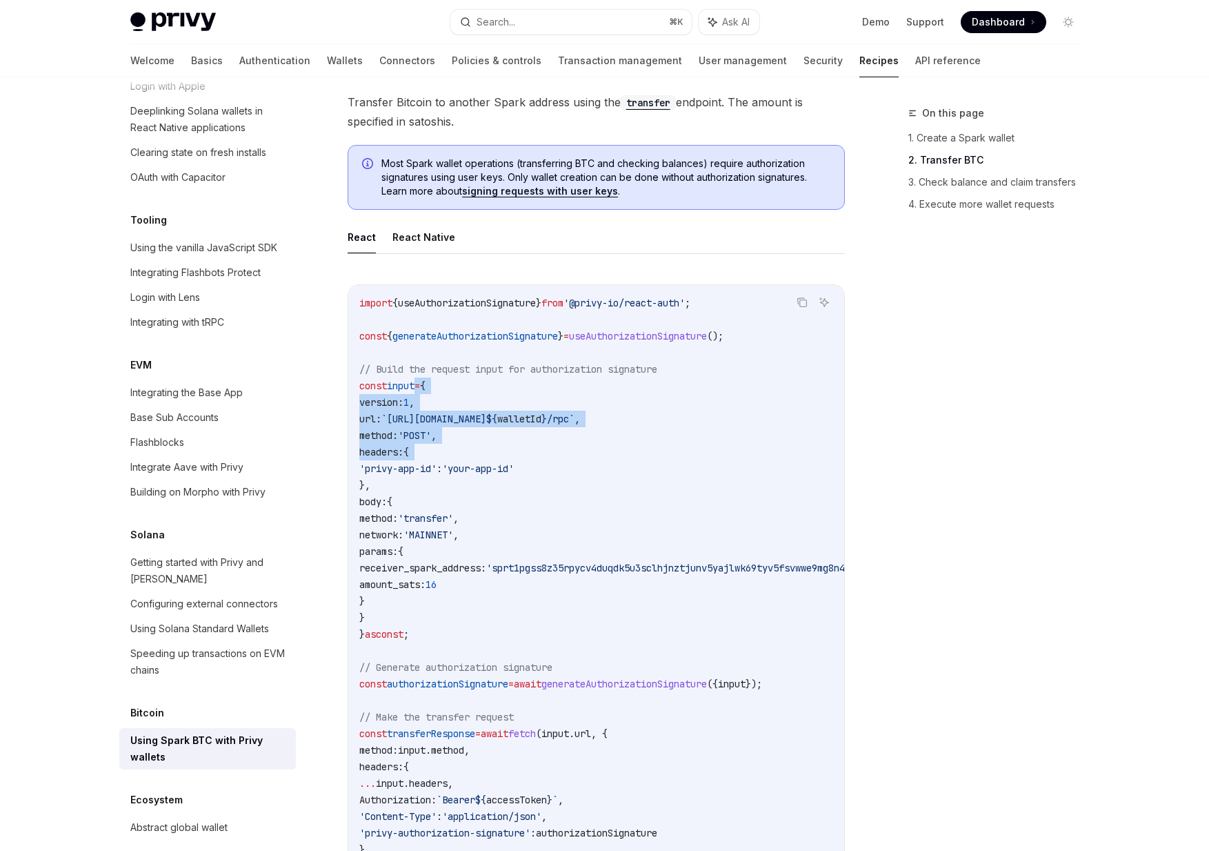
click at [420, 384] on span "=" at bounding box center [418, 385] width 6 height 12
drag, startPoint x: 426, startPoint y: 384, endPoint x: 457, endPoint y: 486, distance: 107.4
click at [457, 486] on code "import { useAuthorizationSignature } from '@privy-io/react-auth' ; const { gene…" at bounding box center [632, 609] width 546 height 629
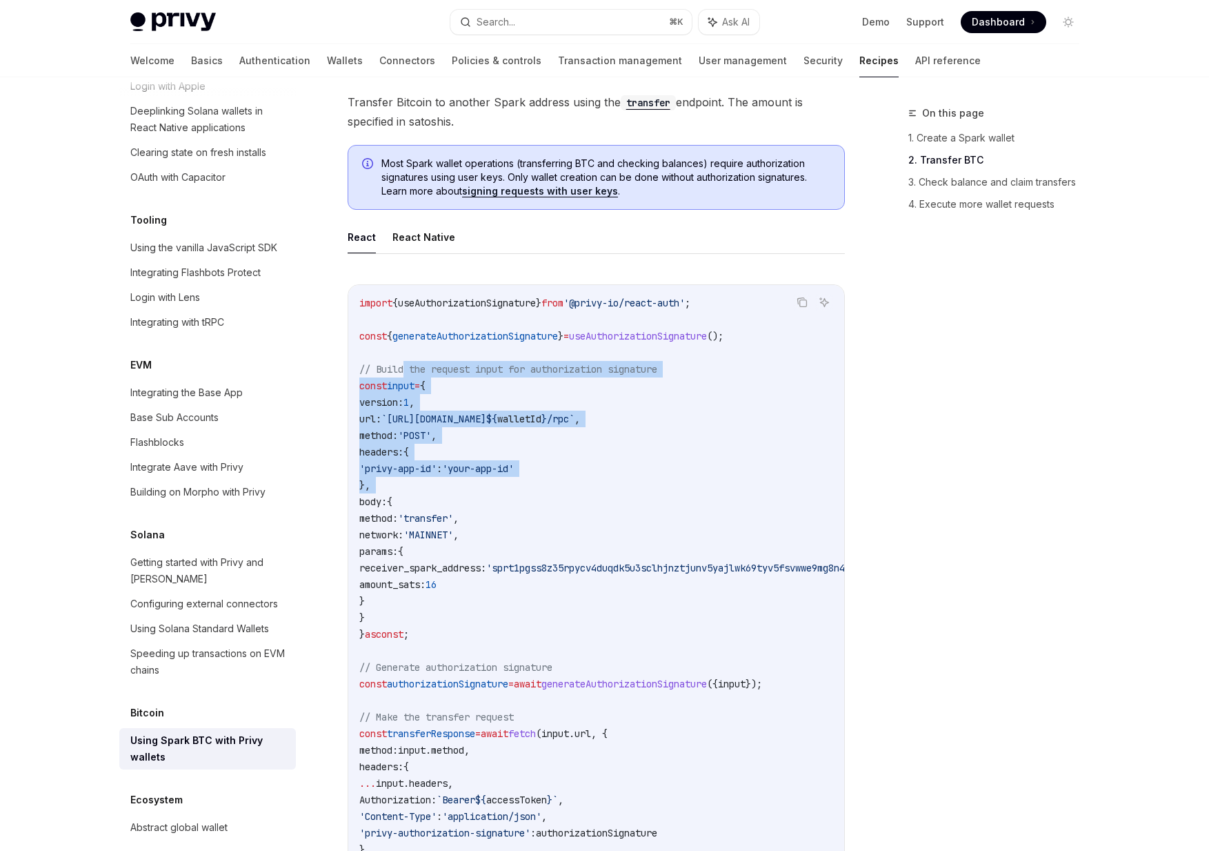
drag, startPoint x: 457, startPoint y: 486, endPoint x: 405, endPoint y: 373, distance: 125.0
click at [405, 373] on code "import { useAuthorizationSignature } from '@privy-io/react-auth' ; const { gene…" at bounding box center [632, 609] width 546 height 629
click at [405, 373] on span "// Build the request input for authorization signature" at bounding box center [508, 369] width 298 height 12
drag, startPoint x: 405, startPoint y: 373, endPoint x: 440, endPoint y: 494, distance: 126.4
click at [440, 494] on code "import { useAuthorizationSignature } from '@privy-io/react-auth' ; const { gene…" at bounding box center [632, 609] width 546 height 629
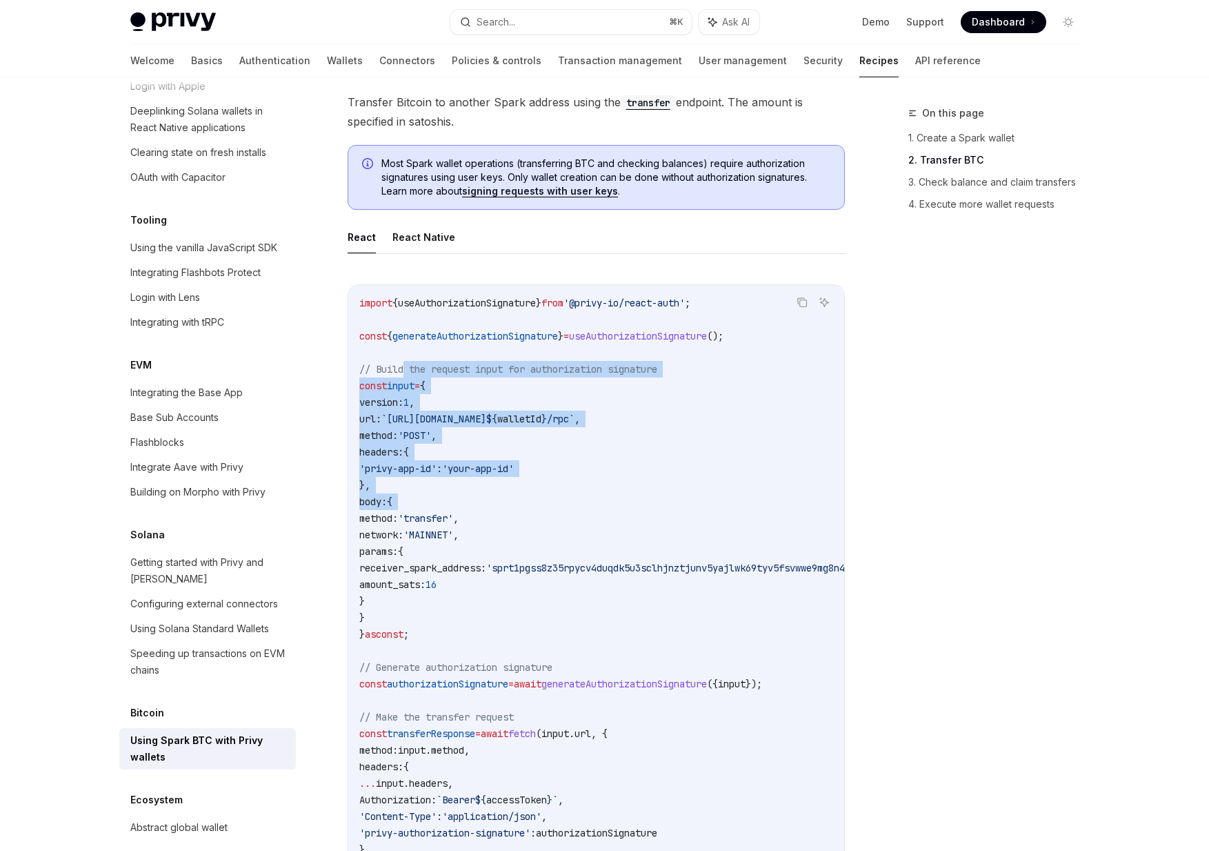
click at [440, 494] on code "import { useAuthorizationSignature } from '@privy-io/react-auth' ; const { gene…" at bounding box center [632, 609] width 546 height 629
drag, startPoint x: 440, startPoint y: 494, endPoint x: 384, endPoint y: 381, distance: 125.9
click at [384, 381] on code "import { useAuthorizationSignature } from '@privy-io/react-auth' ; const { gene…" at bounding box center [632, 609] width 546 height 629
click at [384, 381] on span "const" at bounding box center [373, 385] width 28 height 12
drag, startPoint x: 384, startPoint y: 381, endPoint x: 421, endPoint y: 481, distance: 106.1
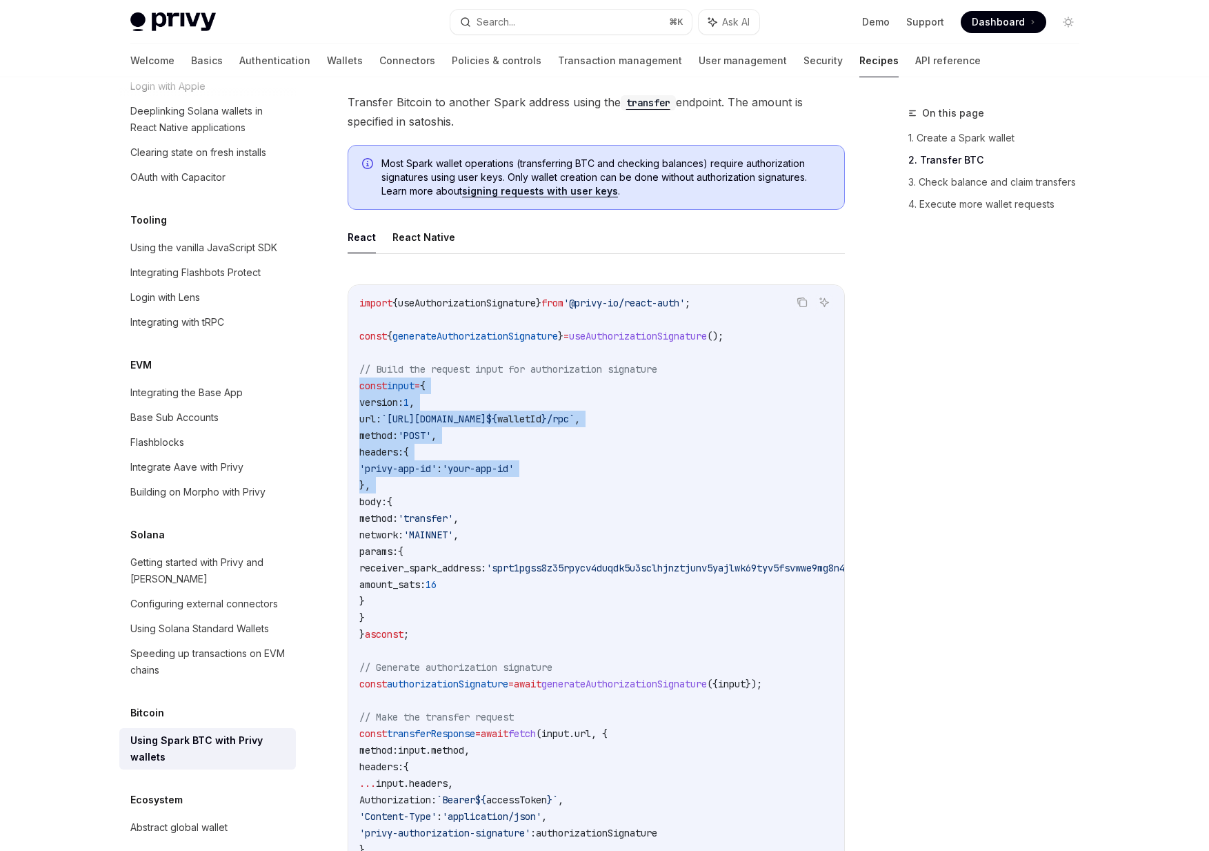
click at [421, 481] on code "import { useAuthorizationSignature } from '@privy-io/react-auth' ; const { gene…" at bounding box center [632, 609] width 546 height 629
drag, startPoint x: 421, startPoint y: 481, endPoint x: 375, endPoint y: 344, distance: 144.2
click at [375, 344] on code "import { useAuthorizationSignature } from '@privy-io/react-auth' ; const { gene…" at bounding box center [632, 609] width 546 height 629
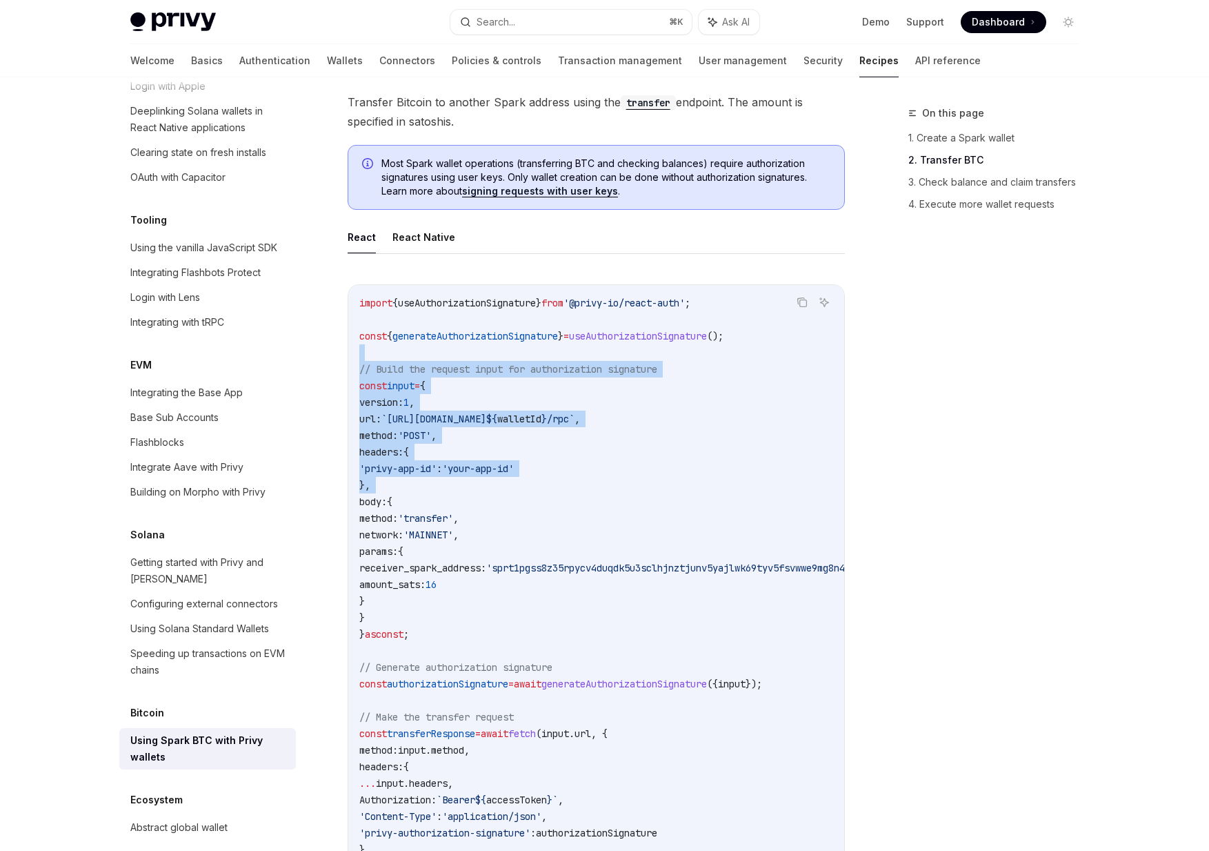
drag, startPoint x: 375, startPoint y: 344, endPoint x: 422, endPoint y: 486, distance: 149.2
click at [422, 486] on code "import { useAuthorizationSignature } from '@privy-io/react-auth' ; const { gene…" at bounding box center [632, 609] width 546 height 629
drag, startPoint x: 422, startPoint y: 486, endPoint x: 386, endPoint y: 375, distance: 116.3
click at [386, 375] on code "import { useAuthorizationSignature } from '@privy-io/react-auth' ; const { gene…" at bounding box center [632, 609] width 546 height 629
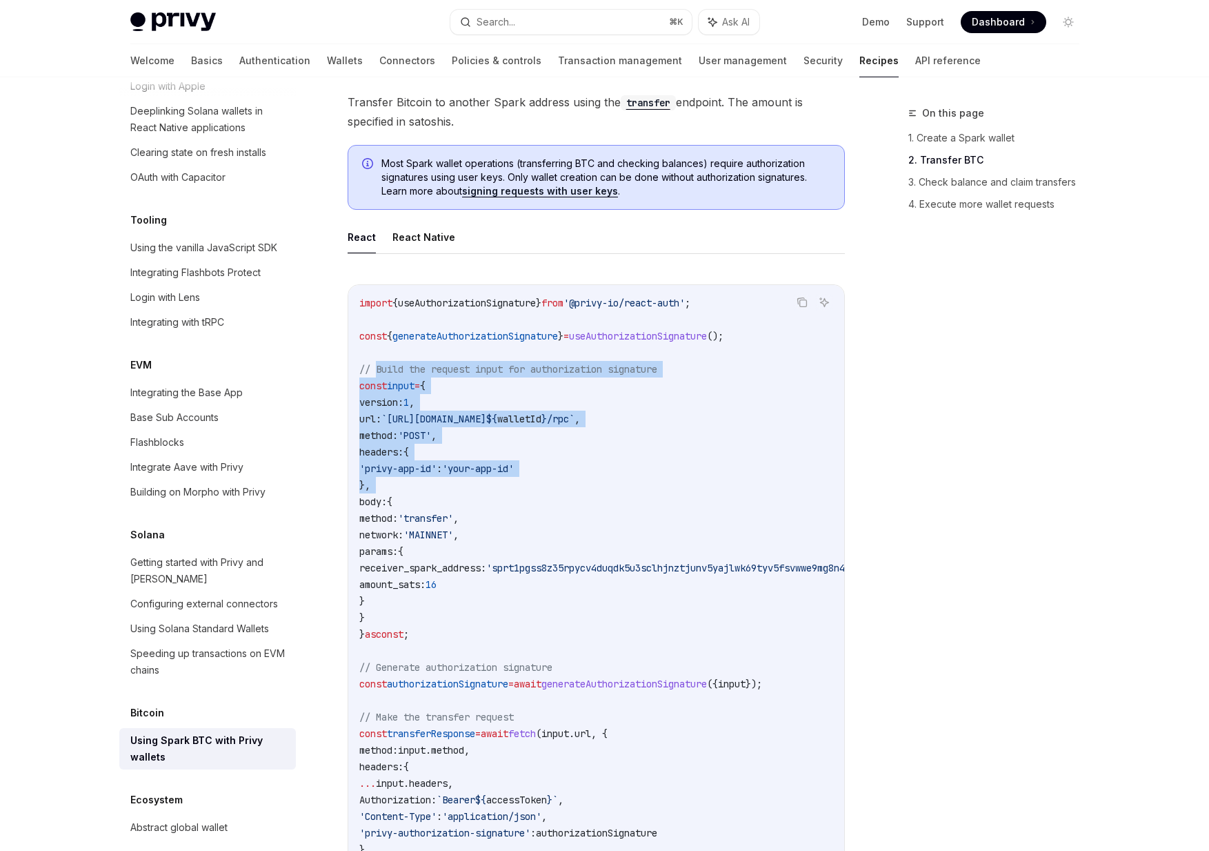
click at [386, 375] on code "import { useAuthorizationSignature } from '@privy-io/react-auth' ; const { gene…" at bounding box center [632, 609] width 546 height 629
